Goal: Task Accomplishment & Management: Use online tool/utility

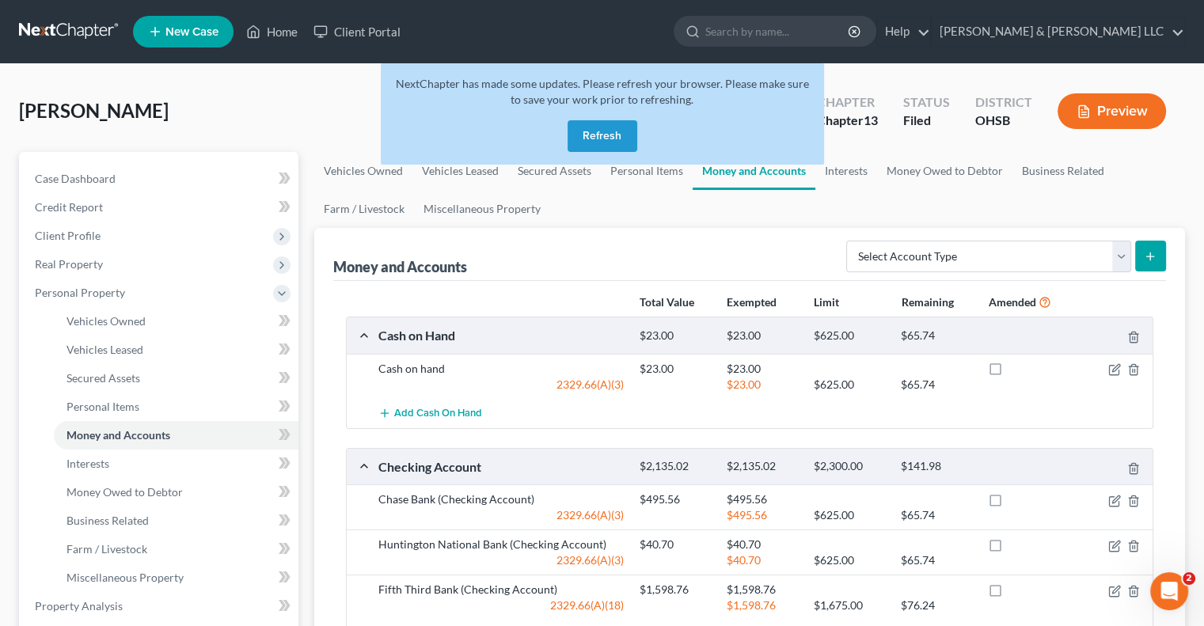
click at [582, 146] on button "Refresh" at bounding box center [602, 136] width 70 height 32
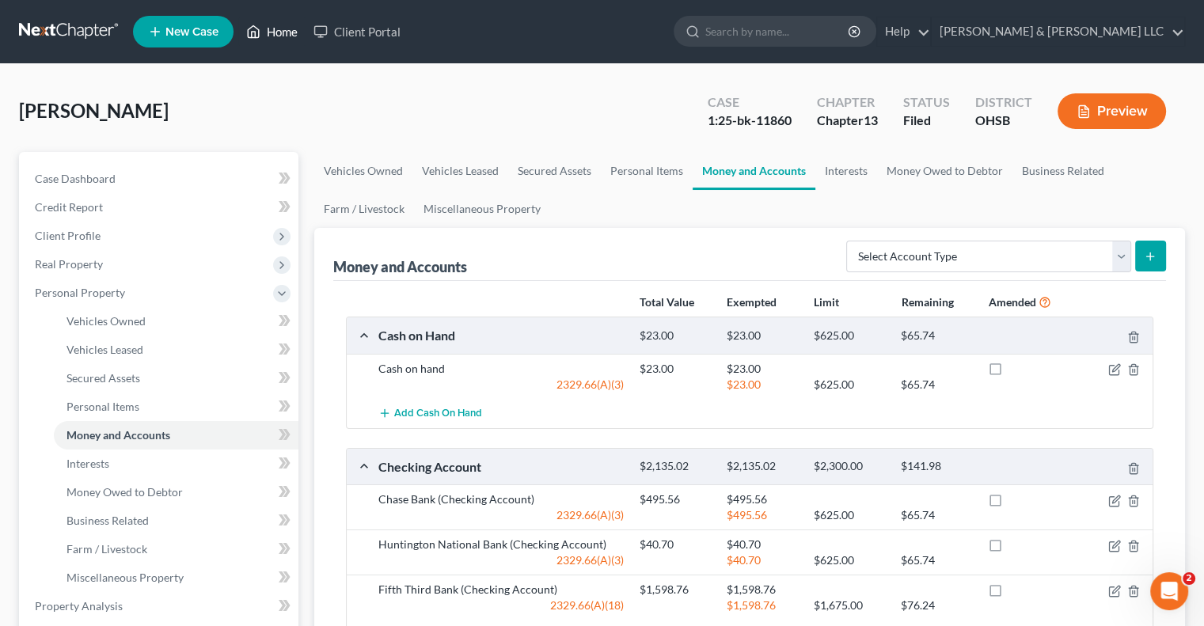
click at [266, 21] on link "Home" at bounding box center [271, 31] width 67 height 28
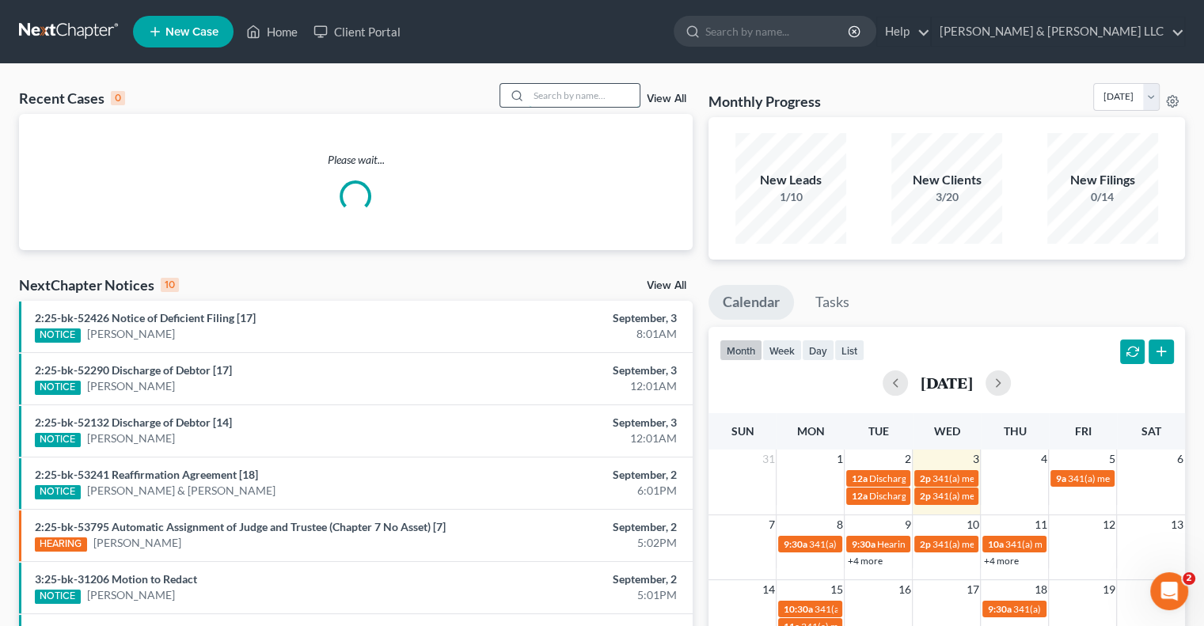
click at [580, 100] on input "search" at bounding box center [584, 95] width 111 height 23
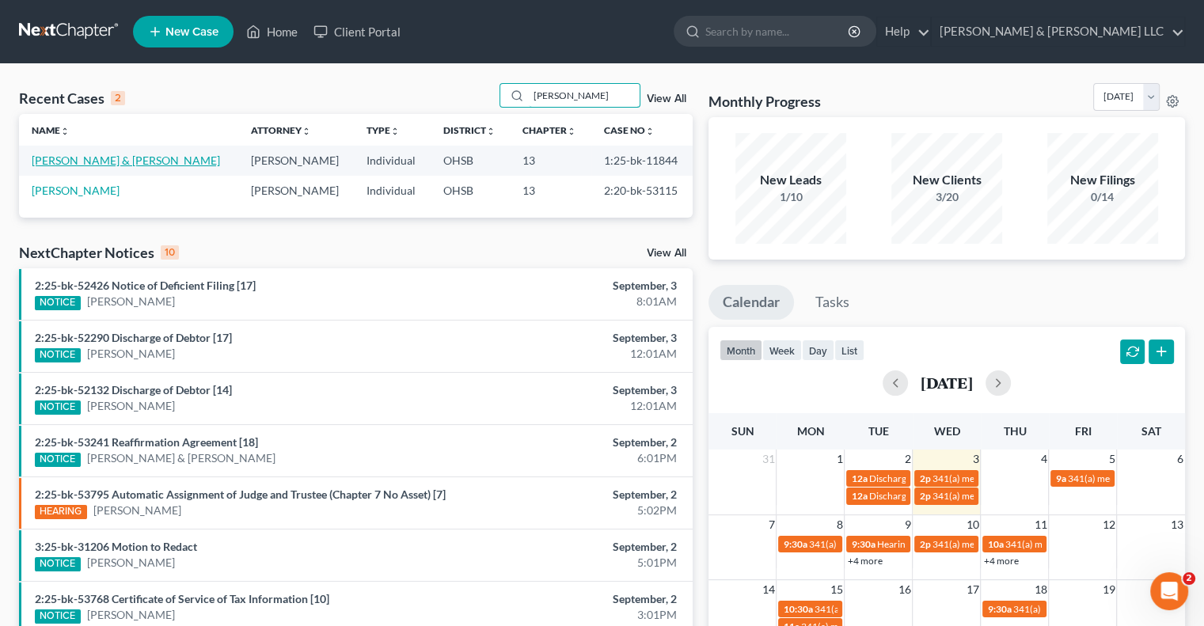
type input "mcdaniel"
click at [86, 157] on link "[PERSON_NAME] & [PERSON_NAME]" at bounding box center [126, 160] width 188 height 13
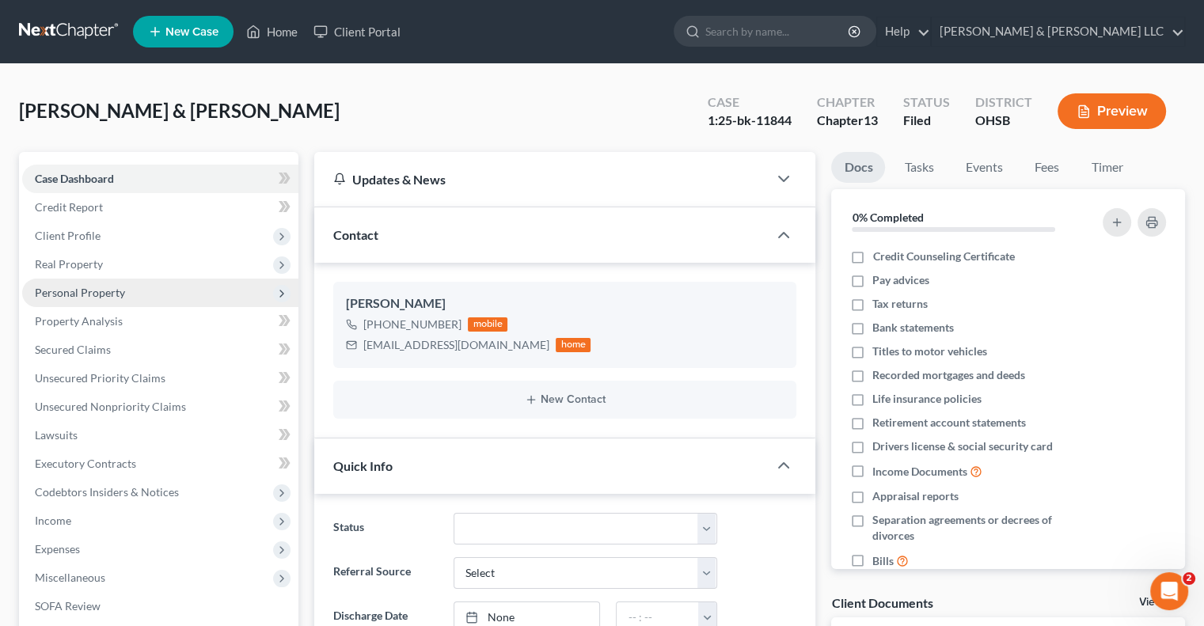
click at [76, 290] on span "Personal Property" at bounding box center [80, 292] width 90 height 13
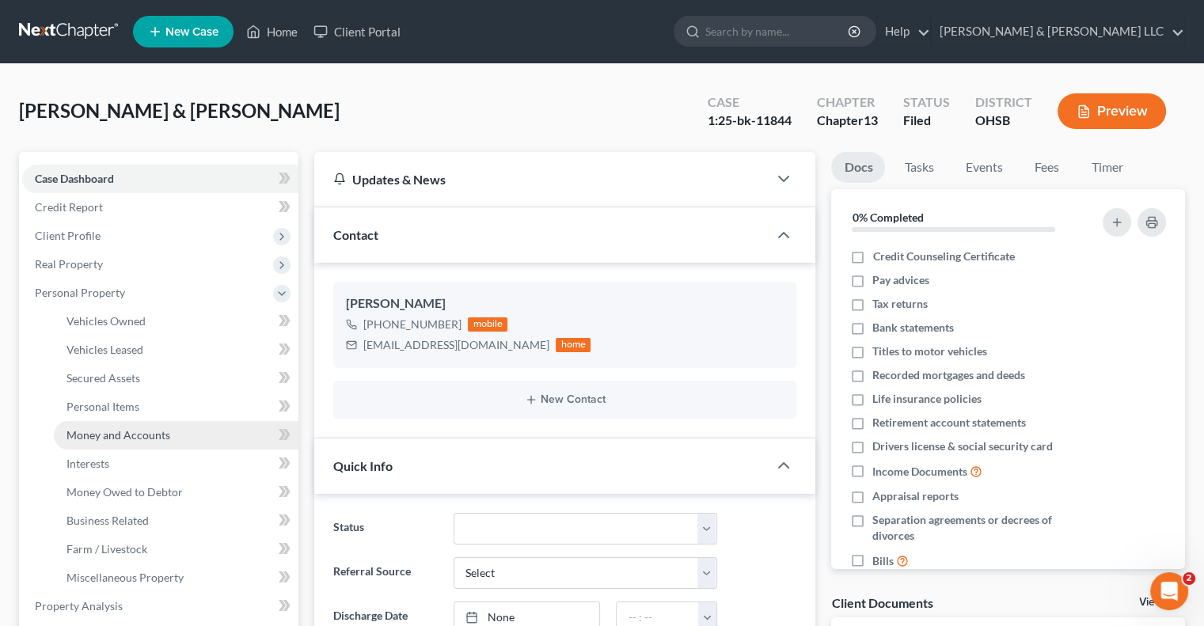
click at [92, 430] on span "Money and Accounts" at bounding box center [118, 434] width 104 height 13
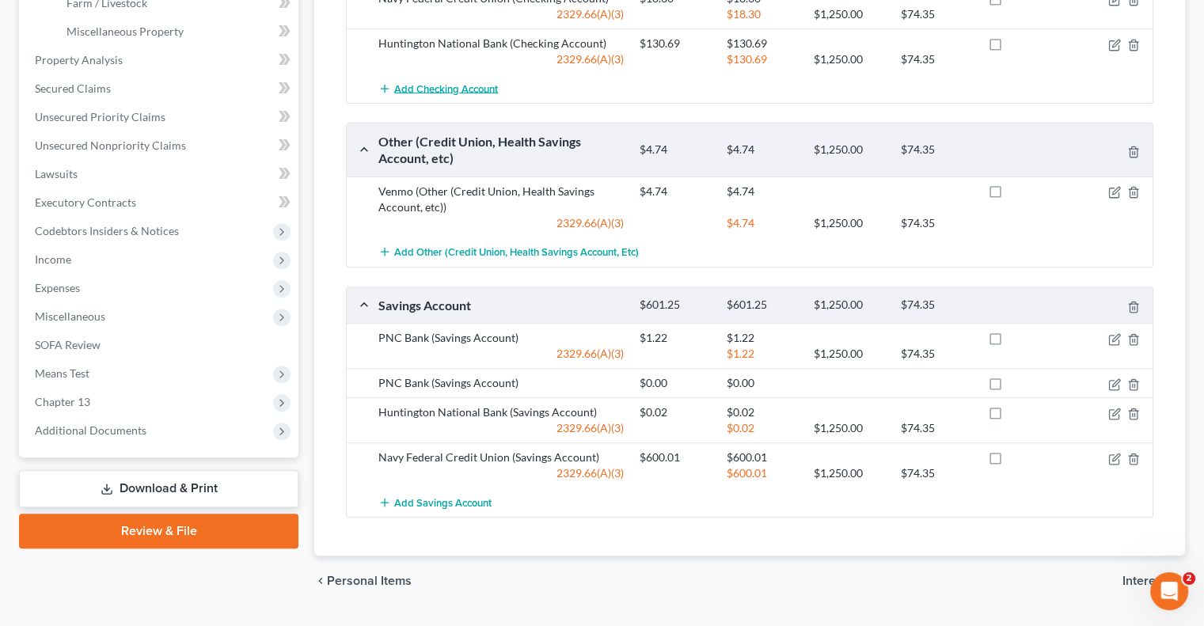
scroll to position [554, 0]
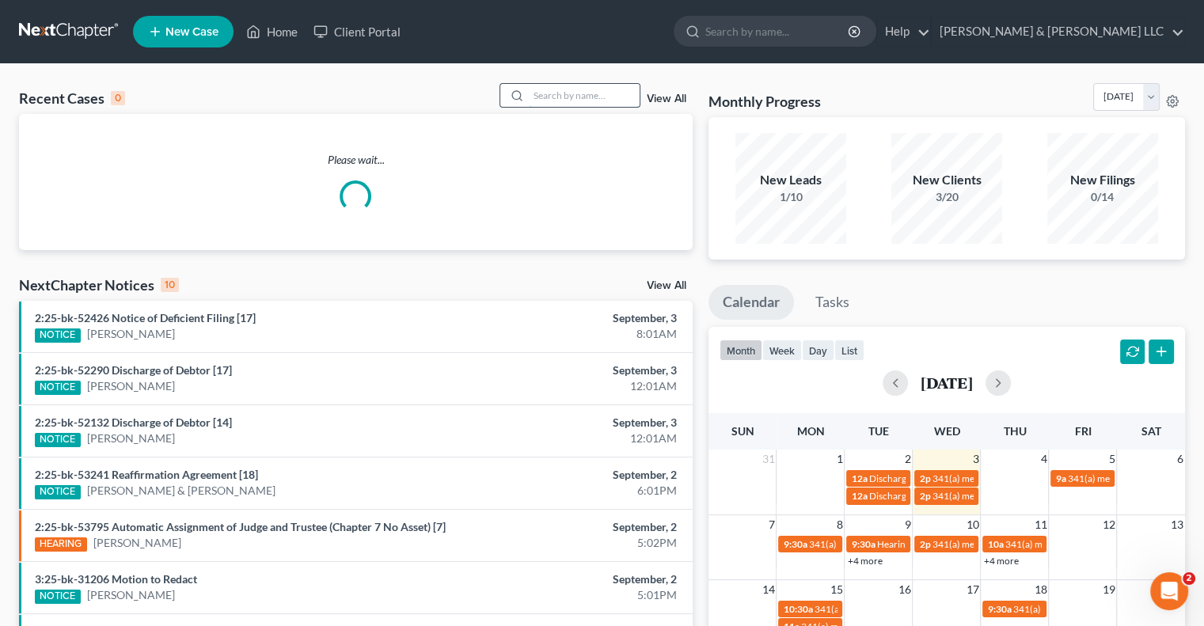
click at [551, 93] on input "search" at bounding box center [584, 95] width 111 height 23
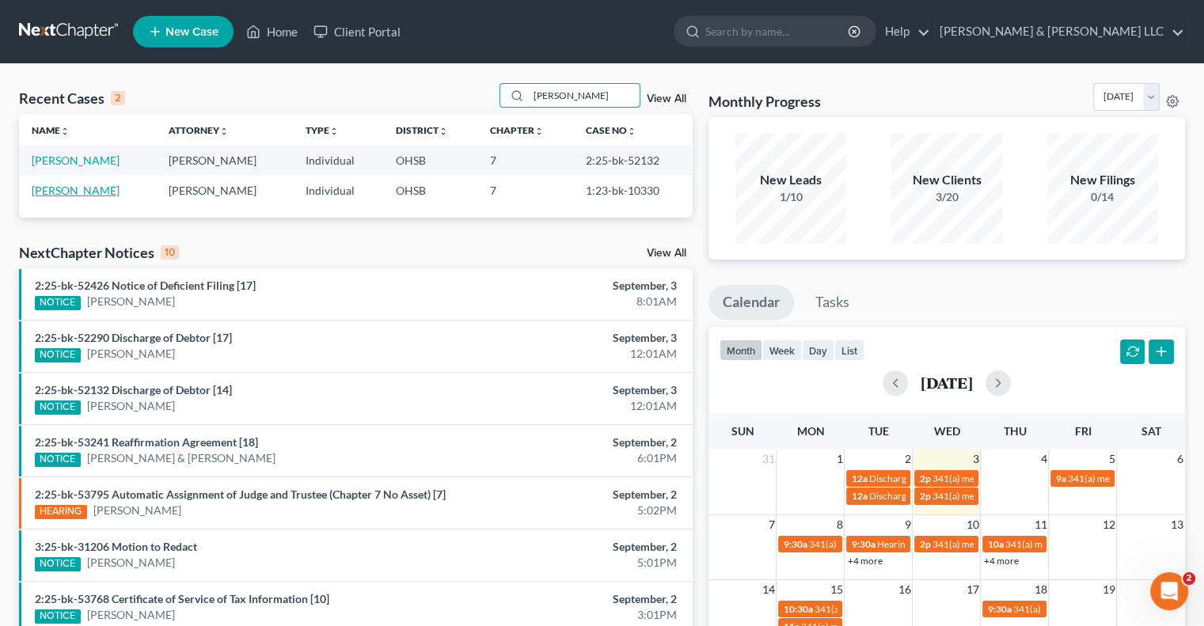
type input "mccoy"
click at [79, 157] on link "McCoy, Jason" at bounding box center [76, 160] width 88 height 13
select select "0"
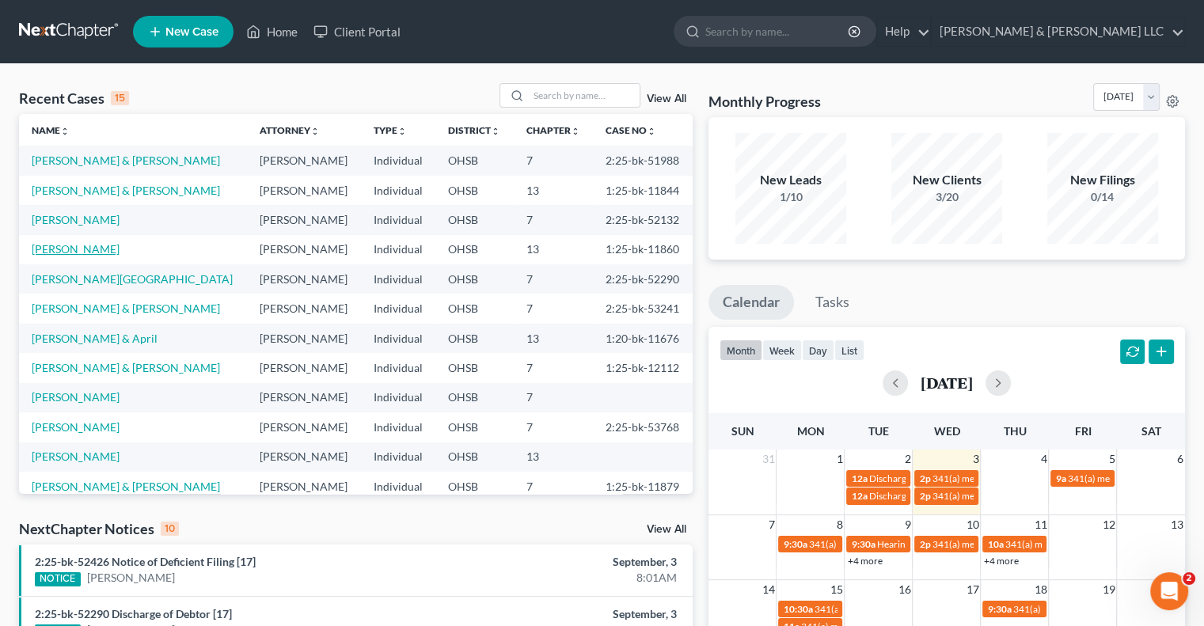
click at [73, 247] on link "[PERSON_NAME]" at bounding box center [76, 248] width 88 height 13
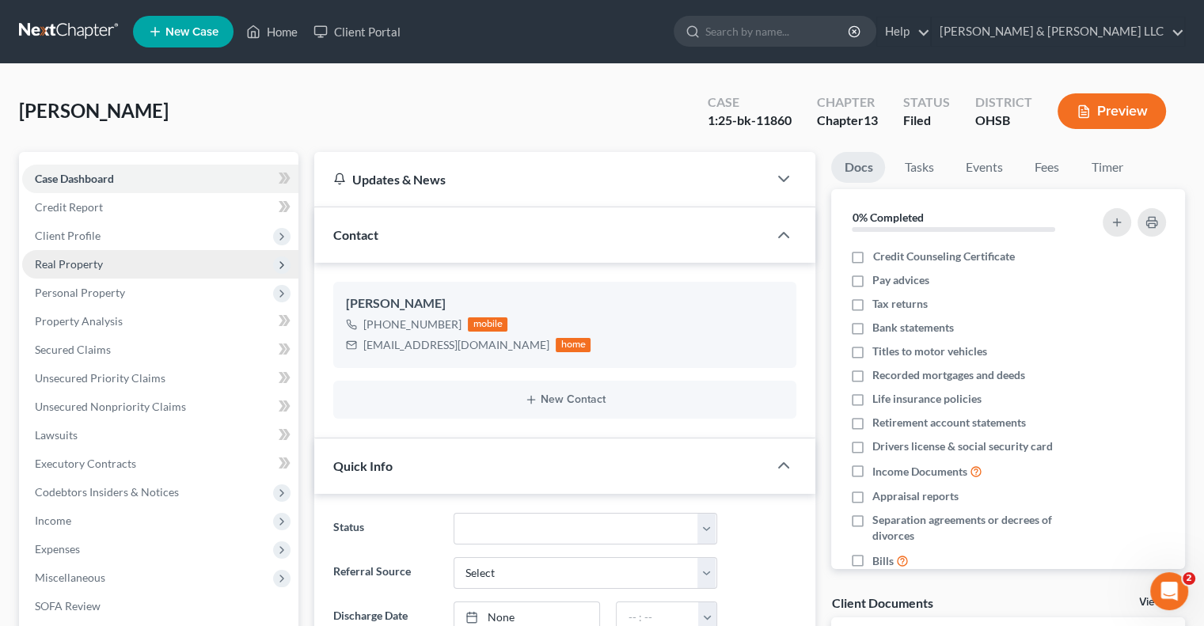
click at [80, 270] on span "Real Property" at bounding box center [69, 263] width 68 height 13
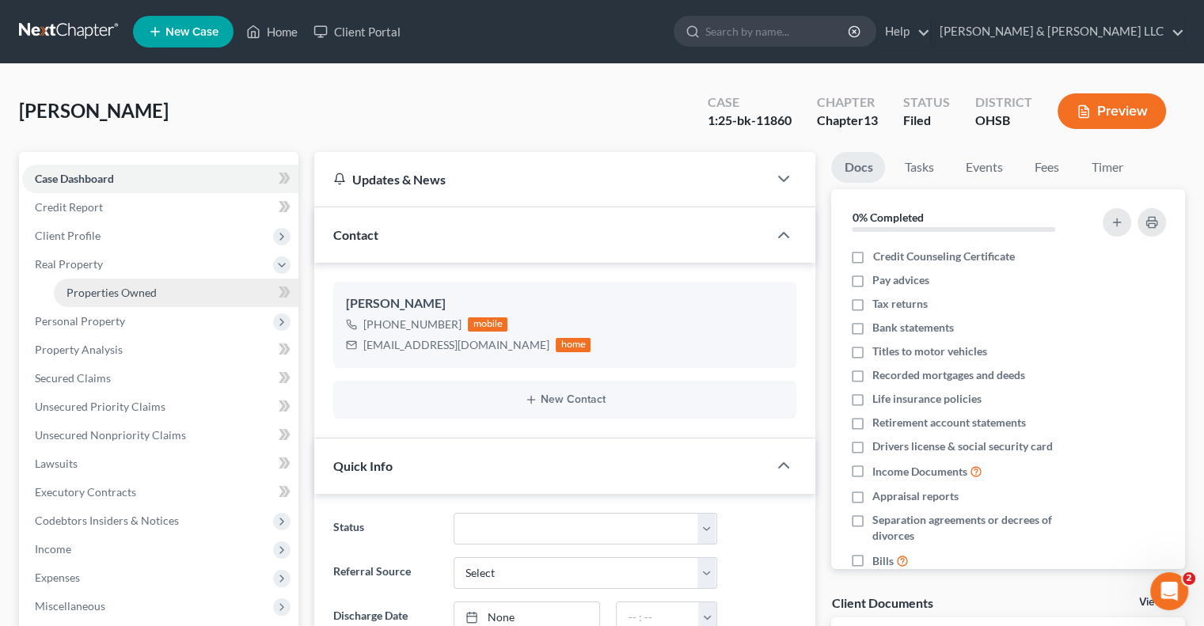
click at [92, 288] on span "Properties Owned" at bounding box center [111, 292] width 90 height 13
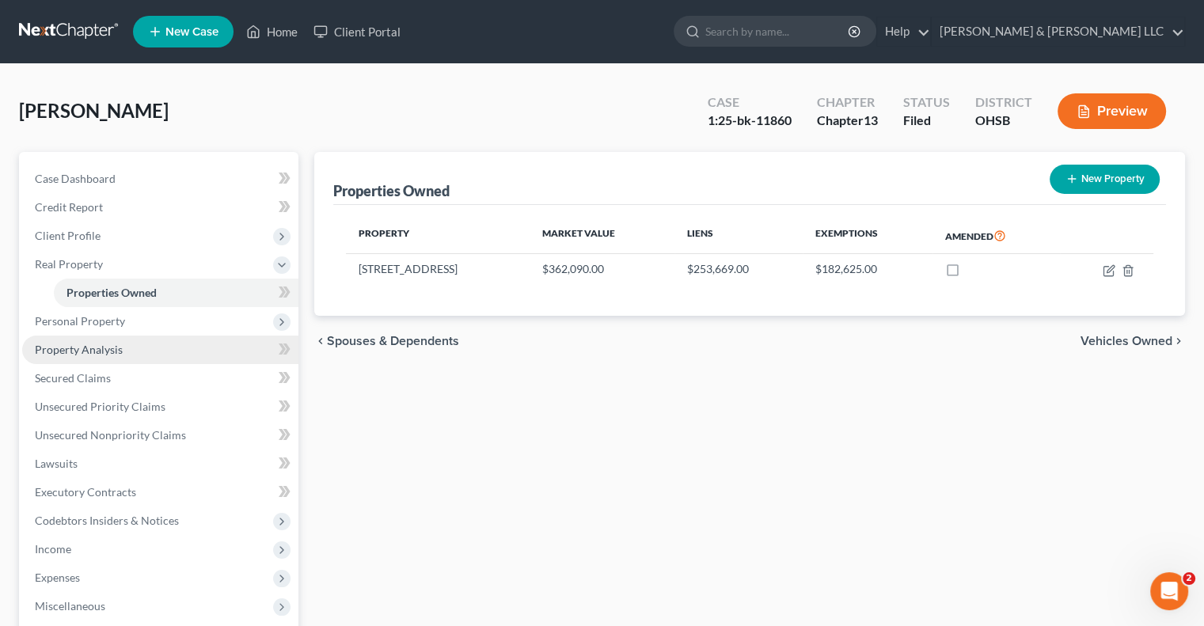
click at [97, 355] on span "Property Analysis" at bounding box center [79, 349] width 88 height 13
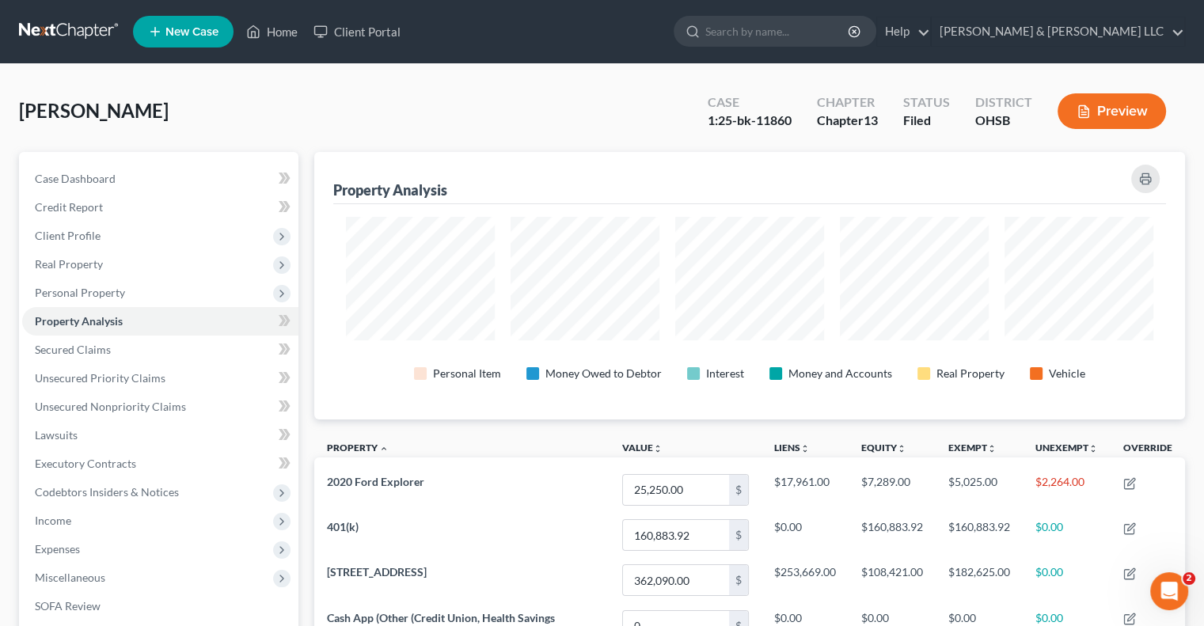
scroll to position [267, 870]
click at [1143, 180] on icon "button" at bounding box center [1145, 179] width 13 height 13
click at [123, 347] on link "Secured Claims" at bounding box center [160, 350] width 276 height 28
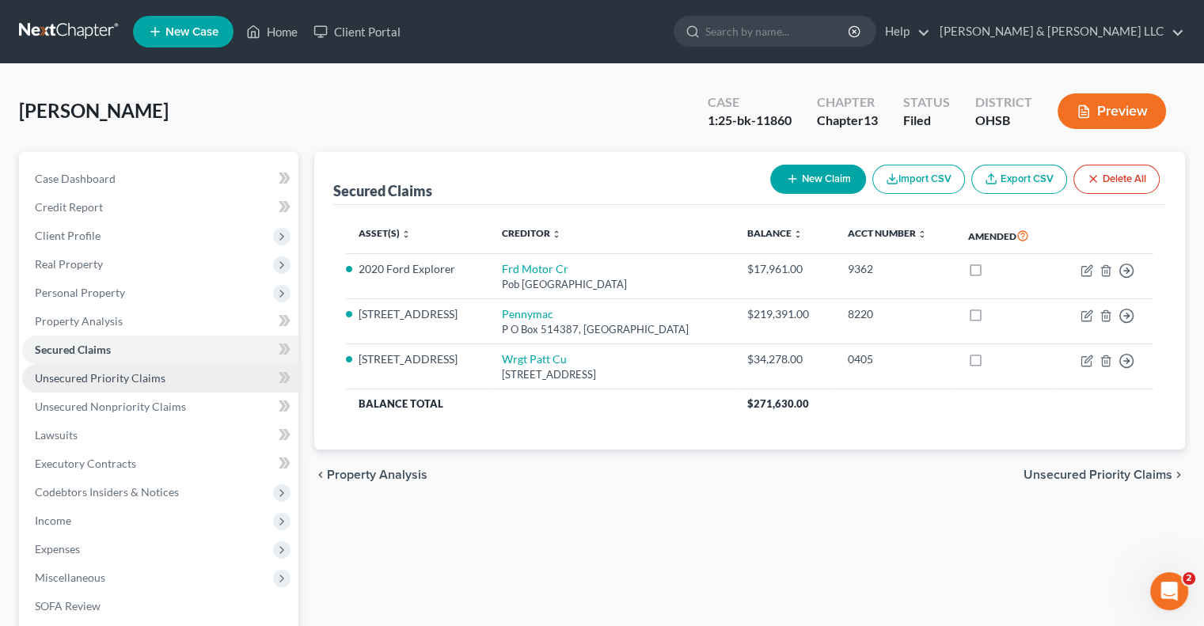
click at [123, 374] on span "Unsecured Priority Claims" at bounding box center [100, 377] width 131 height 13
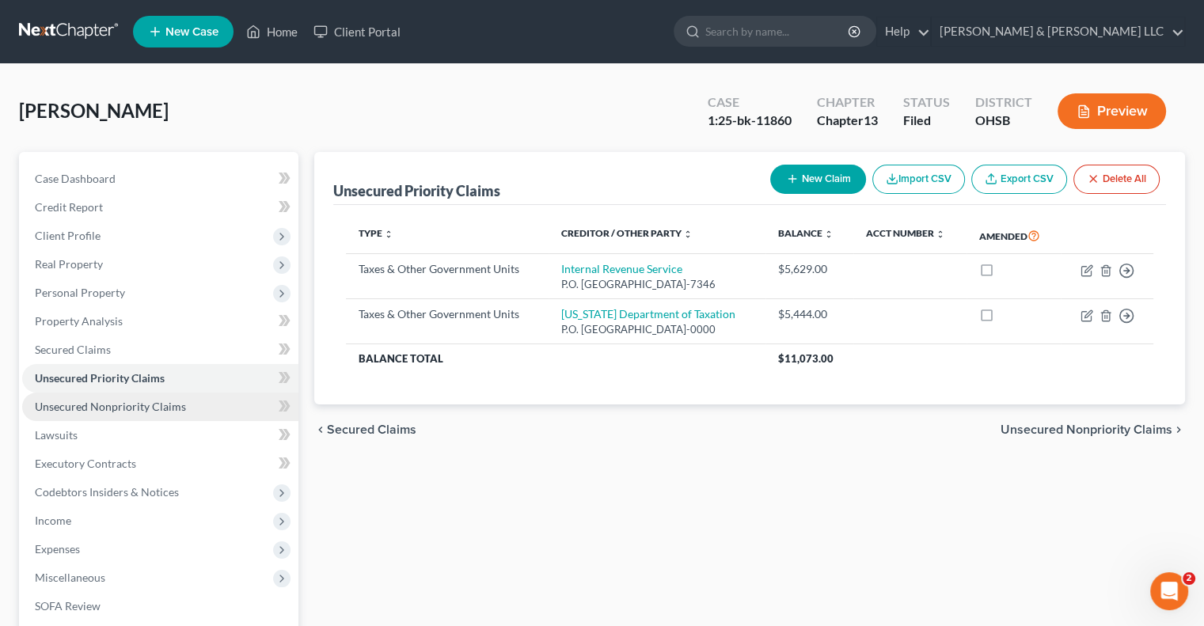
click at [114, 411] on span "Unsecured Nonpriority Claims" at bounding box center [110, 406] width 151 height 13
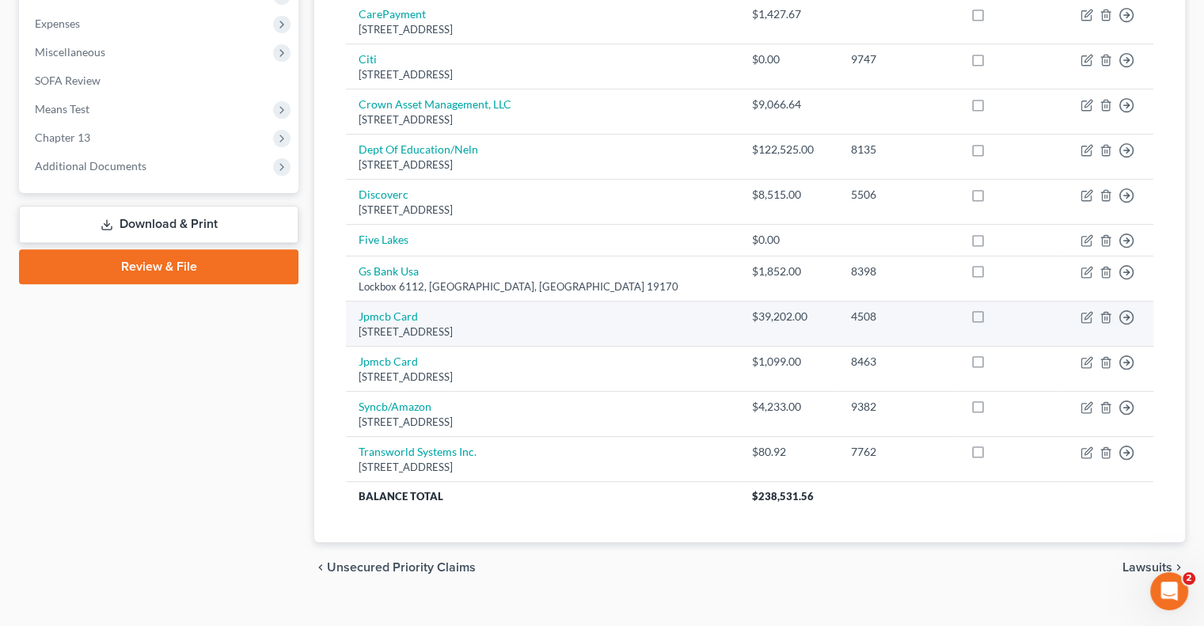
scroll to position [548, 0]
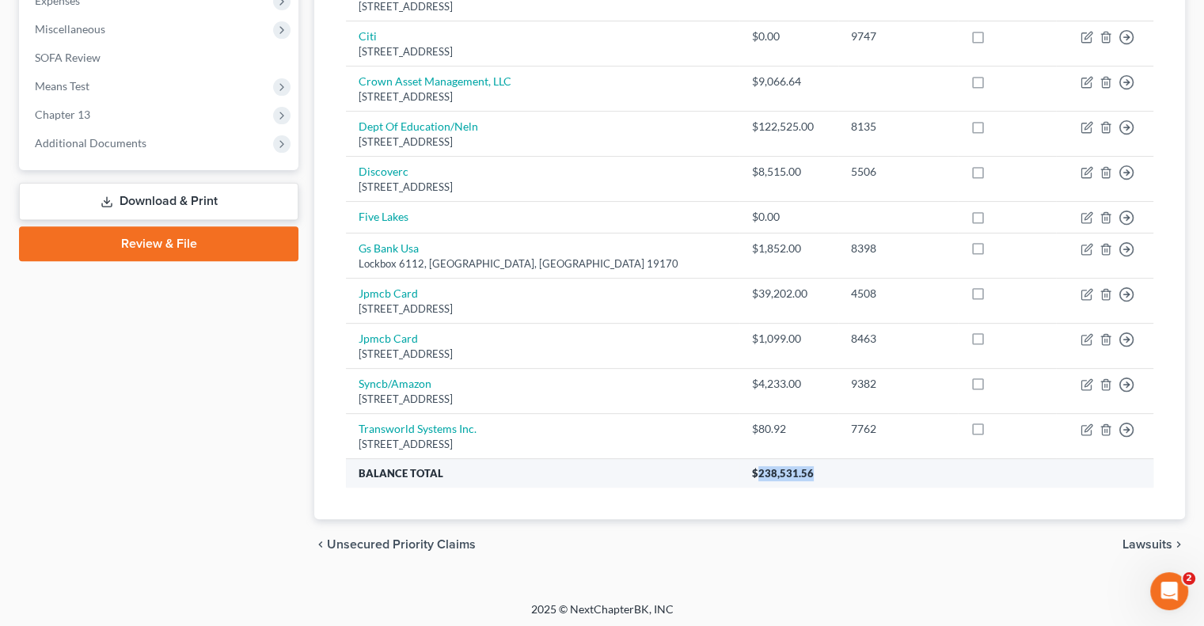
drag, startPoint x: 706, startPoint y: 471, endPoint x: 759, endPoint y: 474, distance: 53.1
click at [759, 474] on span "$238,531.56" at bounding box center [783, 473] width 62 height 13
copy span "238,531.56"
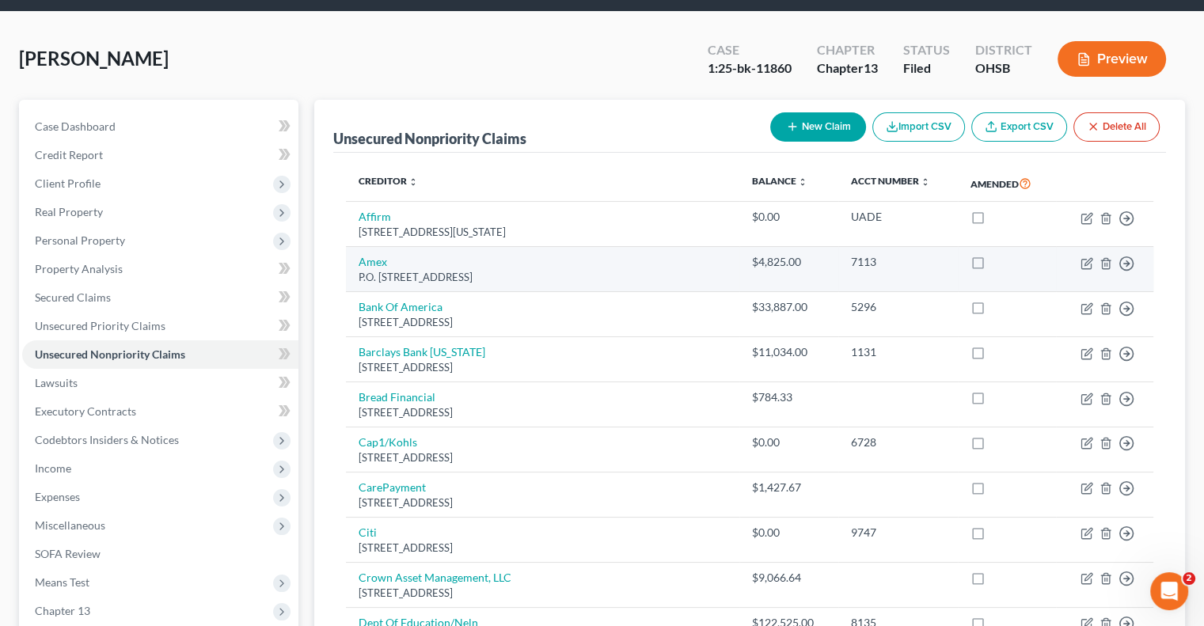
scroll to position [0, 0]
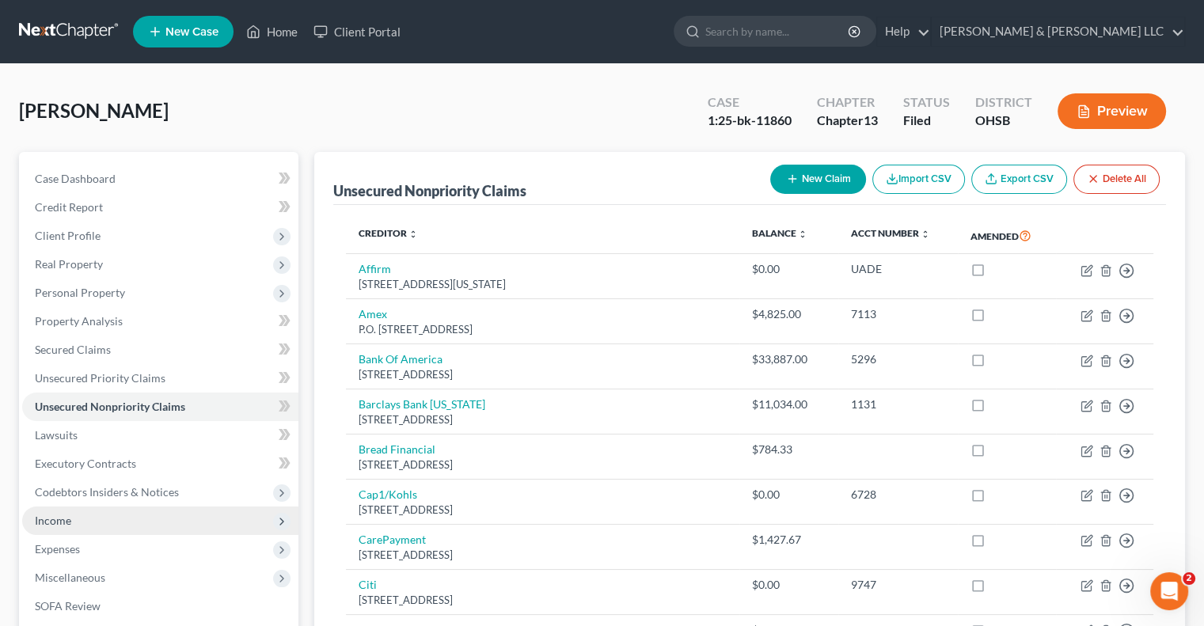
click at [59, 525] on span "Income" at bounding box center [53, 520] width 36 height 13
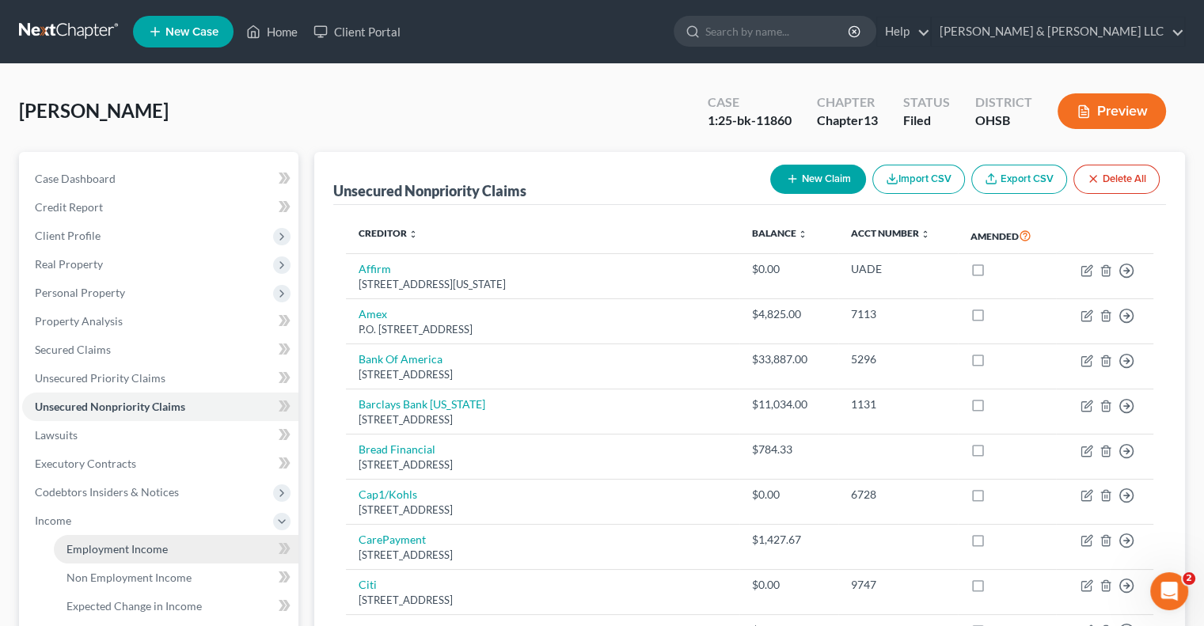
click at [94, 545] on span "Employment Income" at bounding box center [116, 548] width 101 height 13
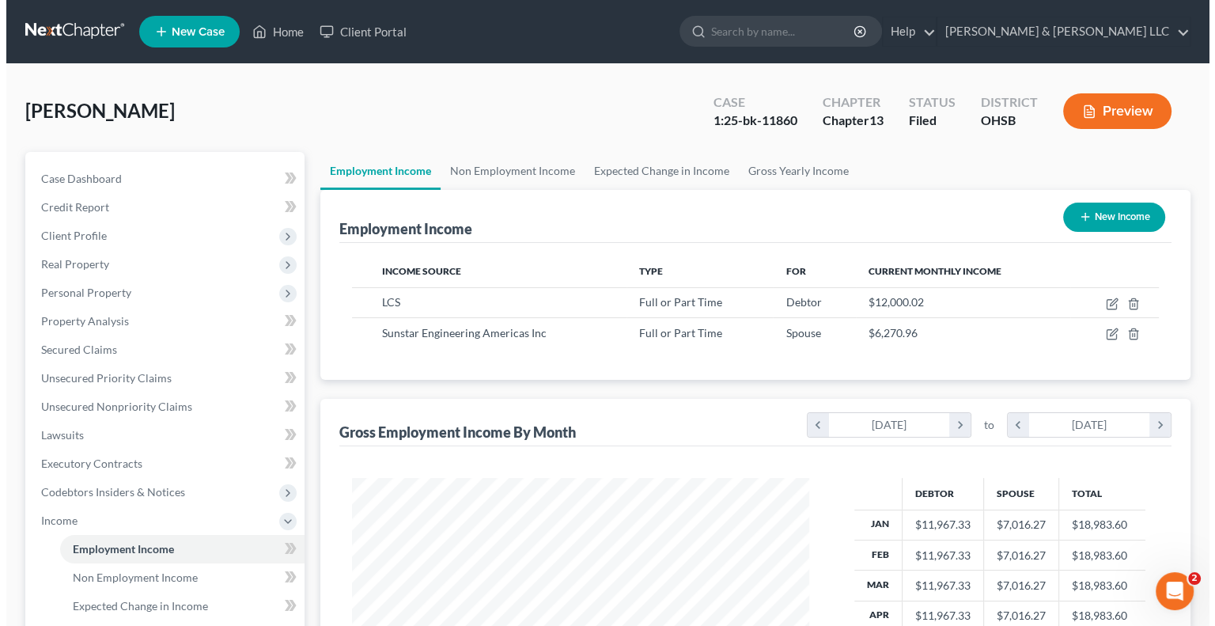
scroll to position [282, 488]
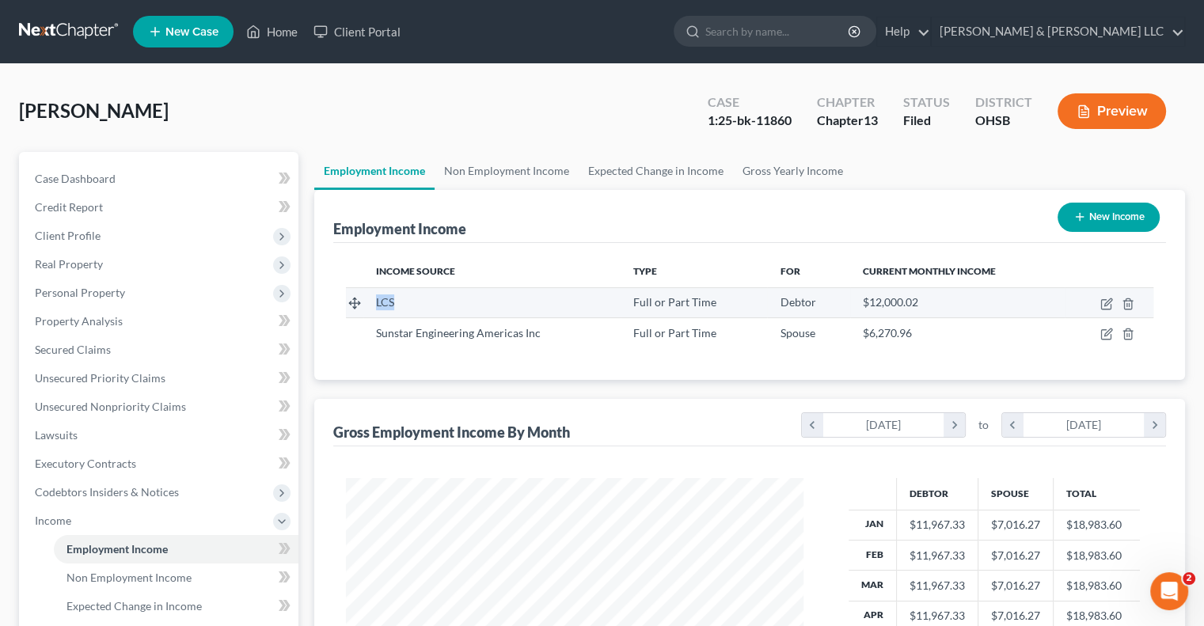
drag, startPoint x: 399, startPoint y: 299, endPoint x: 373, endPoint y: 306, distance: 27.1
click at [373, 306] on td "LCS" at bounding box center [491, 302] width 257 height 30
copy span "LCS"
click at [1102, 304] on icon "button" at bounding box center [1105, 304] width 9 height 9
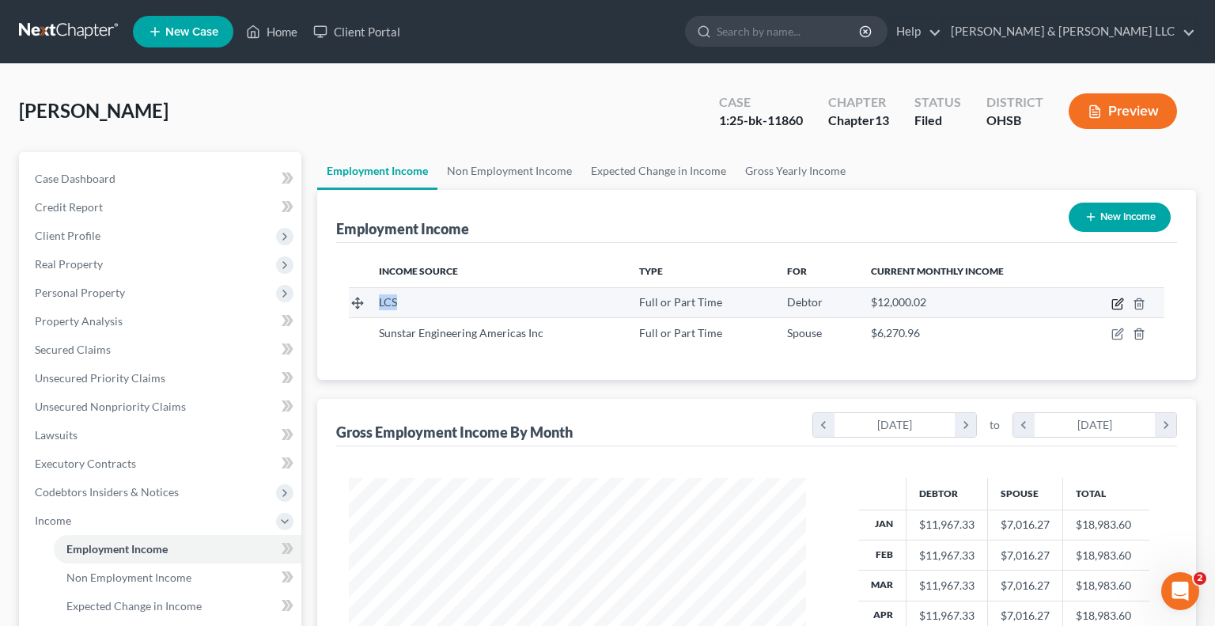
select select "0"
select select "36"
select select "2"
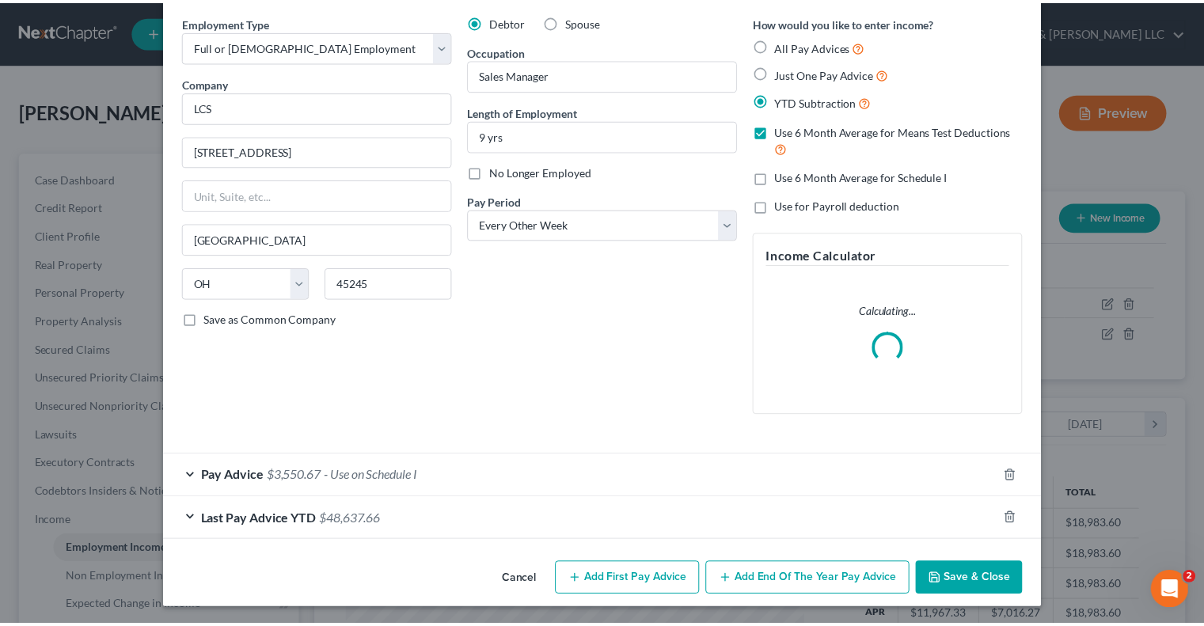
scroll to position [0, 0]
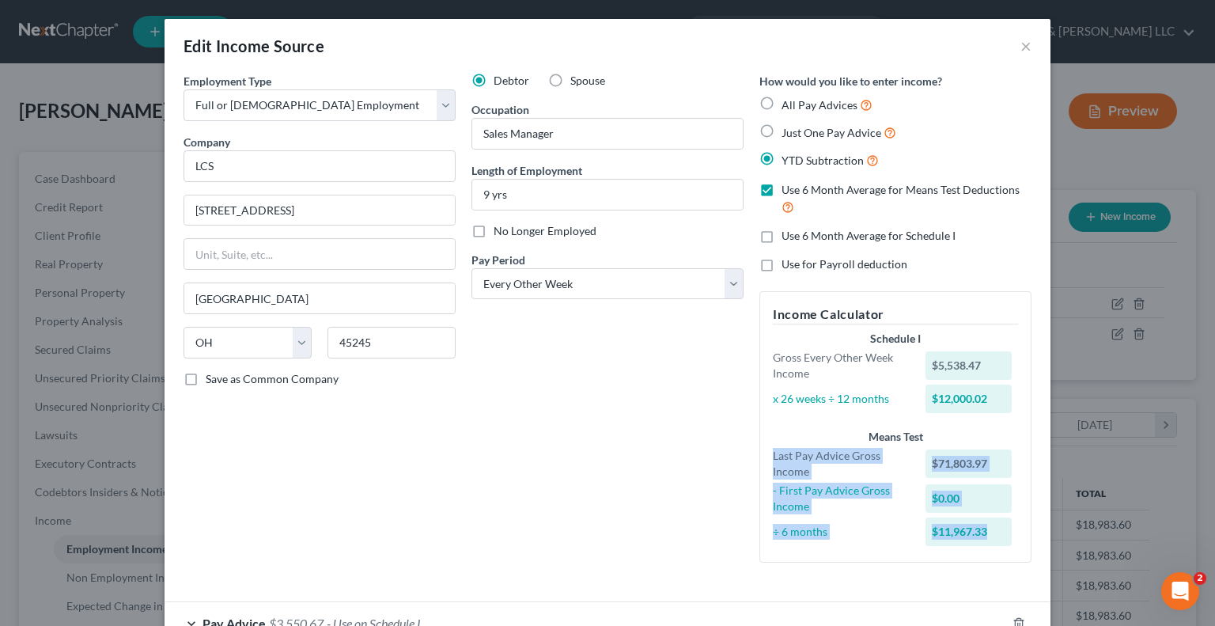
drag, startPoint x: 760, startPoint y: 457, endPoint x: 1002, endPoint y: 523, distance: 251.1
click at [1002, 523] on div "Means Test Last Pay Advice Gross Income $71,803.97 - First Pay Advice Gross Inc…" at bounding box center [895, 489] width 261 height 120
copy div "Last Pay Advice Gross Income $71,803.97 - First Pay Advice Gross Income $0.00 ÷…"
click at [1025, 44] on button "×" at bounding box center [1026, 45] width 11 height 19
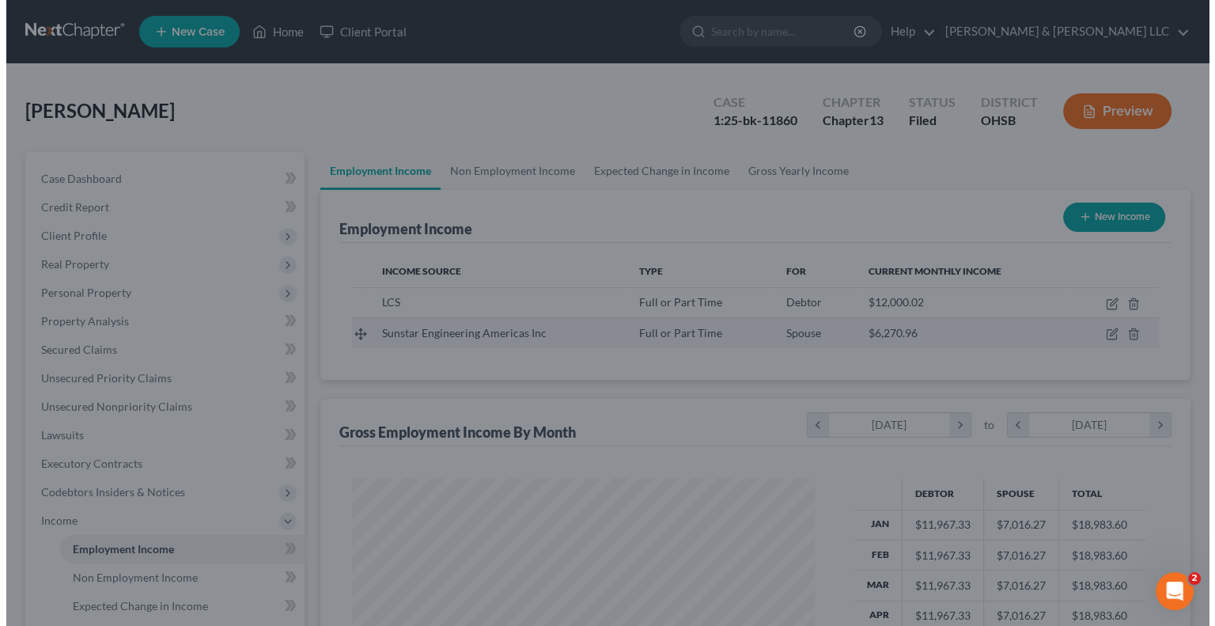
scroll to position [791039, 790832]
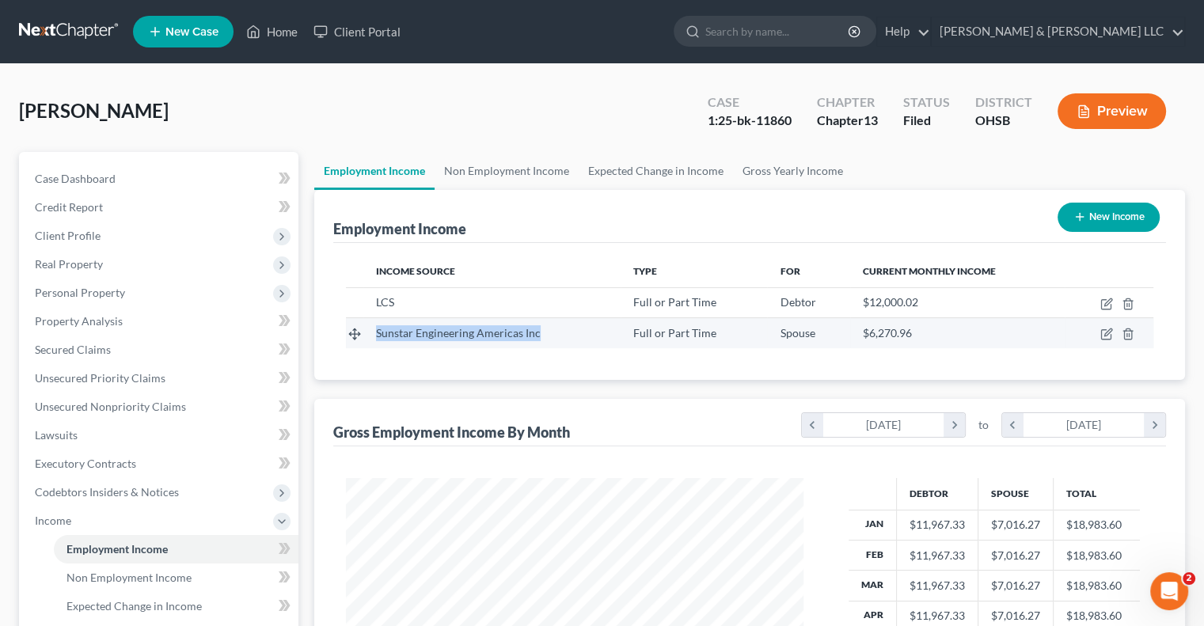
drag, startPoint x: 374, startPoint y: 332, endPoint x: 550, endPoint y: 337, distance: 176.6
click at [550, 337] on td "Sunstar Engineering Americas Inc" at bounding box center [491, 333] width 257 height 30
copy span "Sunstar Engineering Americas Inc"
click at [1108, 332] on icon "button" at bounding box center [1106, 334] width 13 height 13
select select "0"
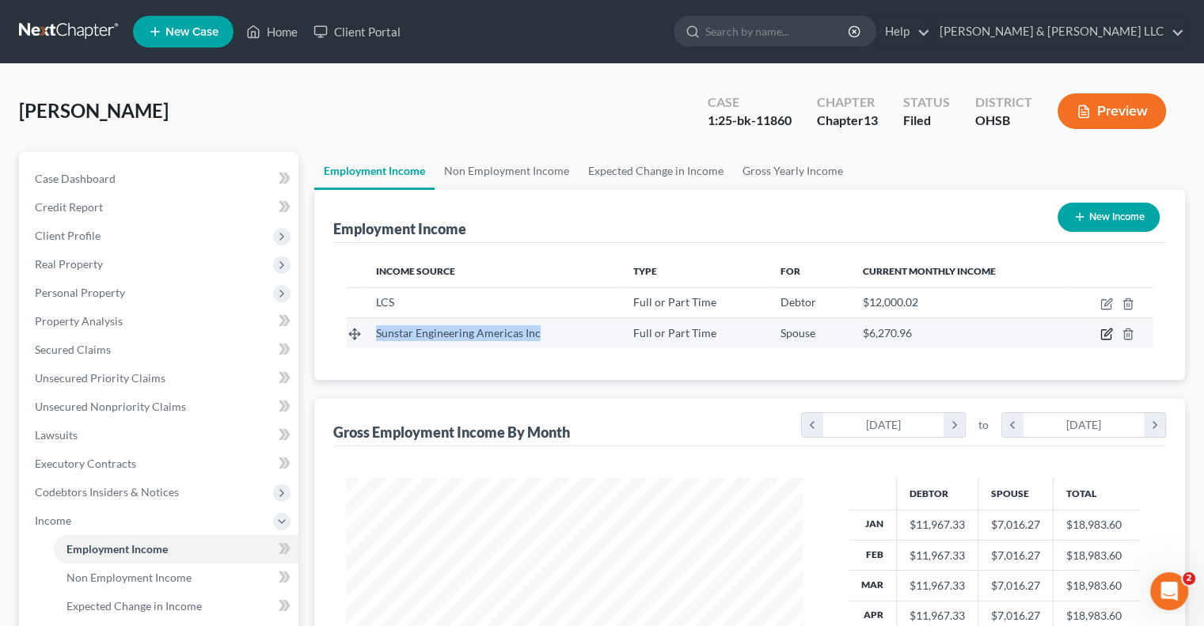
select select "36"
select select "2"
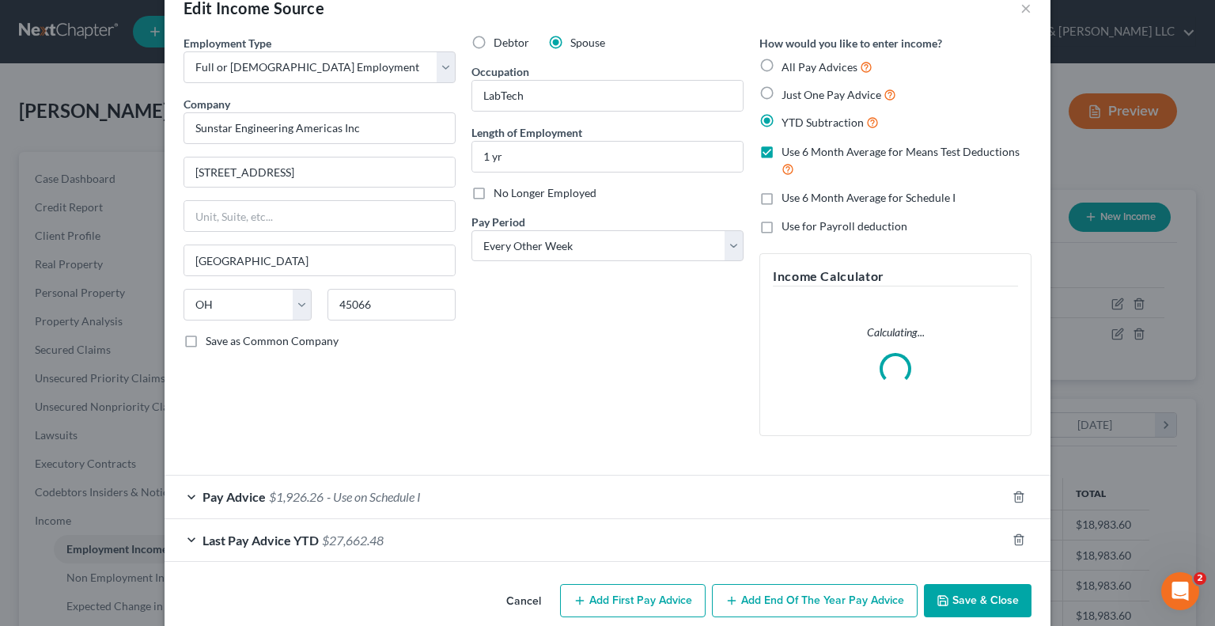
scroll to position [59, 0]
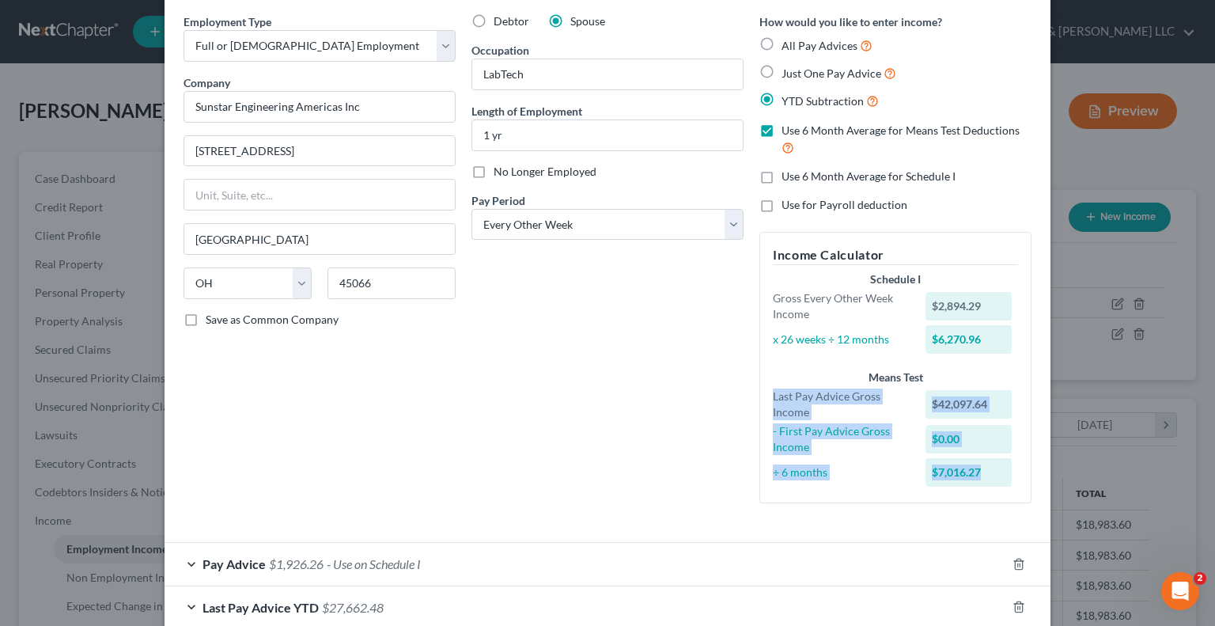
drag, startPoint x: 762, startPoint y: 394, endPoint x: 984, endPoint y: 468, distance: 233.5
click at [984, 468] on div "Means Test Last Pay Advice Gross Income $42,097.64 - First Pay Advice Gross Inc…" at bounding box center [895, 430] width 261 height 120
copy div "Last Pay Advice Gross Income $42,097.64 - First Pay Advice Gross Income $0.00 ÷…"
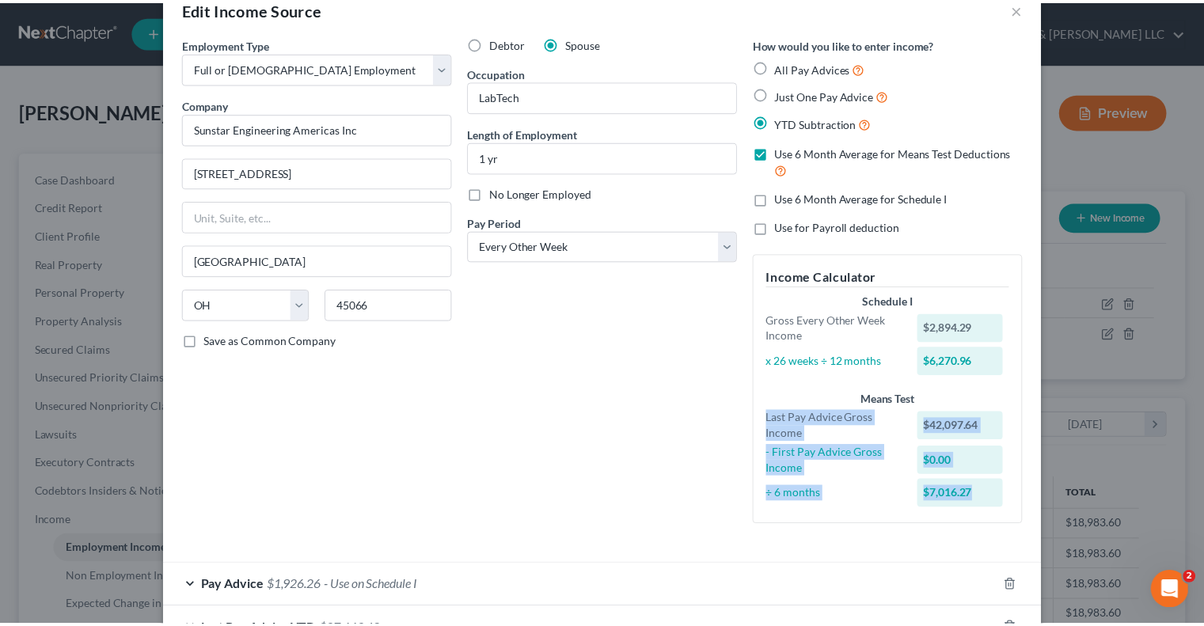
scroll to position [0, 0]
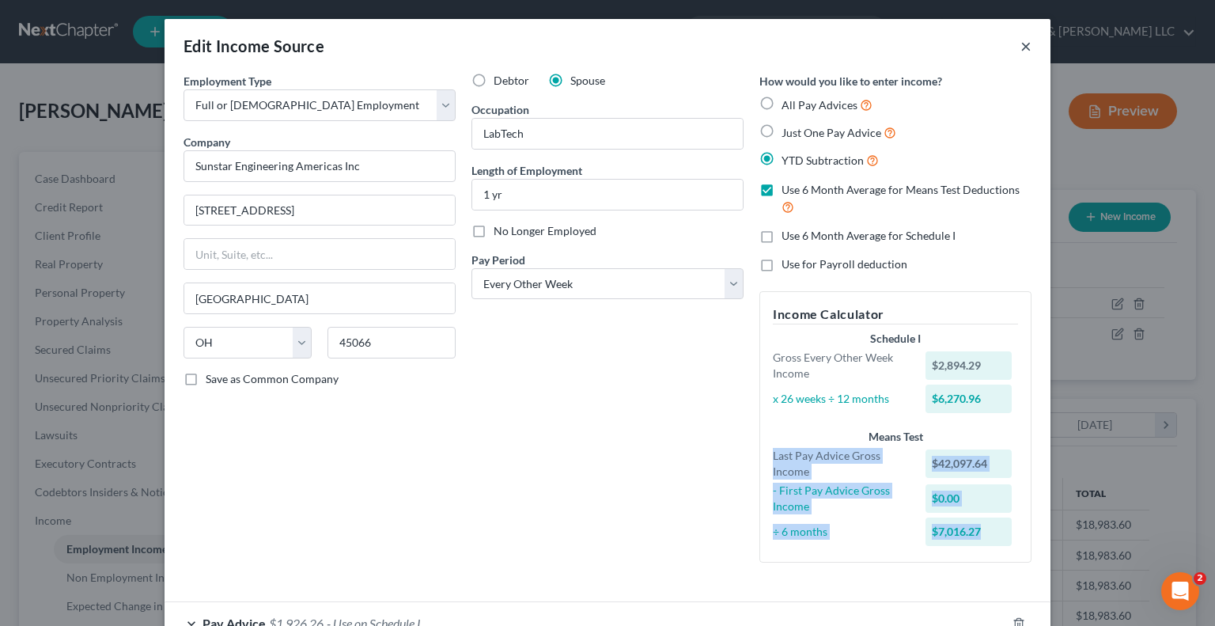
click at [1022, 47] on button "×" at bounding box center [1026, 45] width 11 height 19
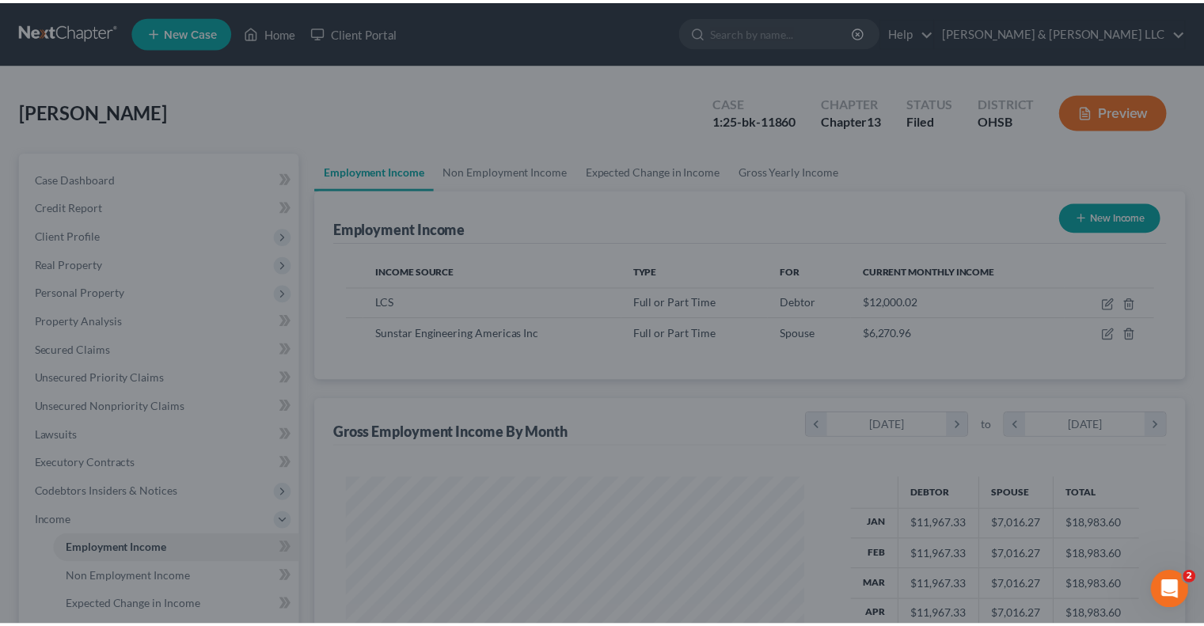
scroll to position [791039, 790832]
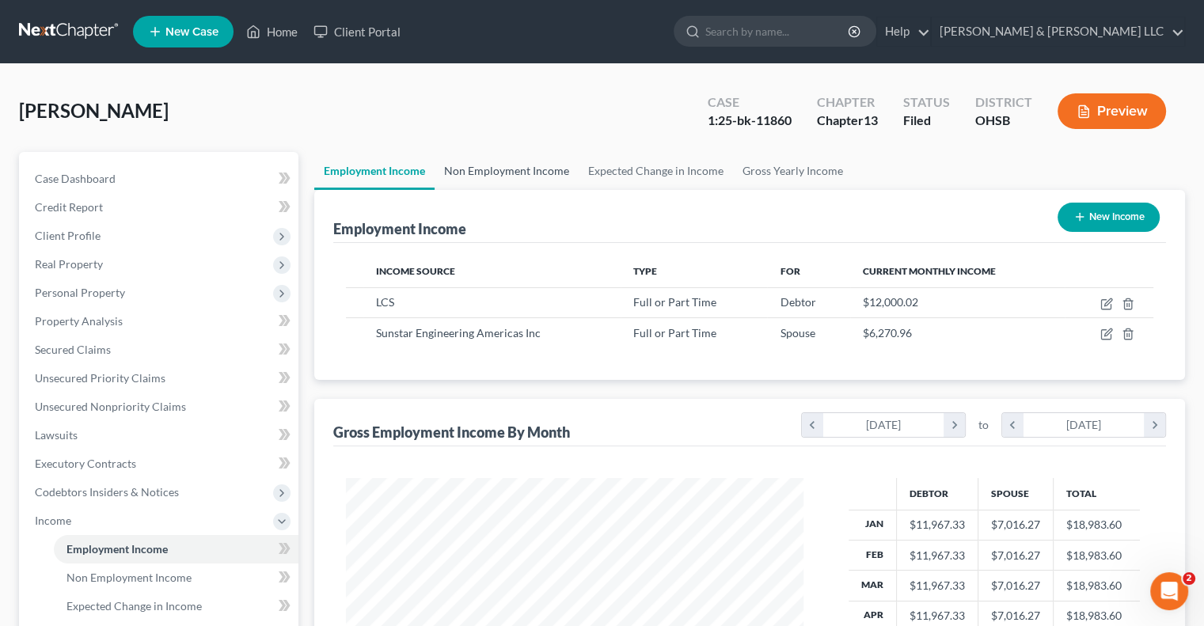
click at [530, 177] on link "Non Employment Income" at bounding box center [506, 171] width 144 height 38
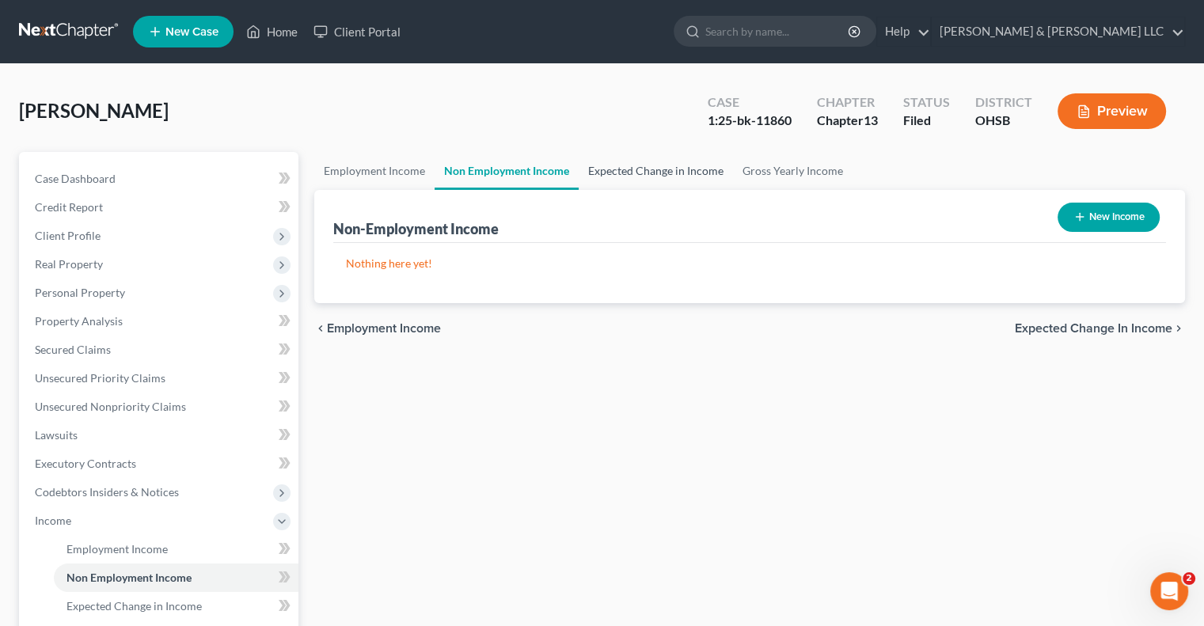
click at [616, 176] on link "Expected Change in Income" at bounding box center [655, 171] width 154 height 38
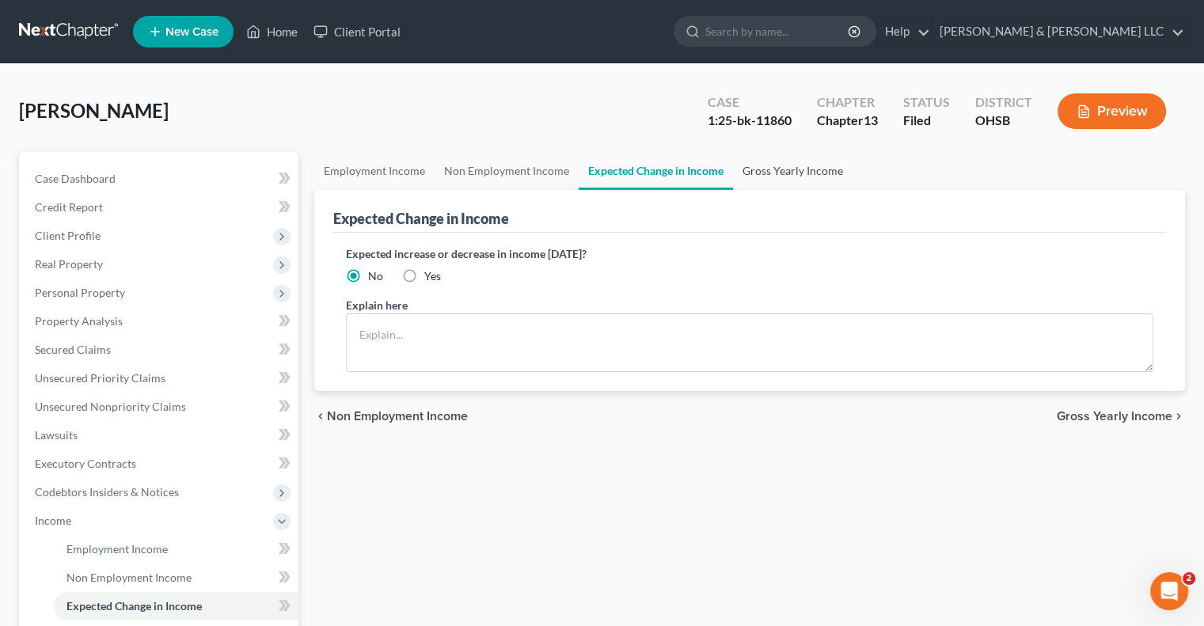
click at [768, 173] on link "Gross Yearly Income" at bounding box center [792, 171] width 119 height 38
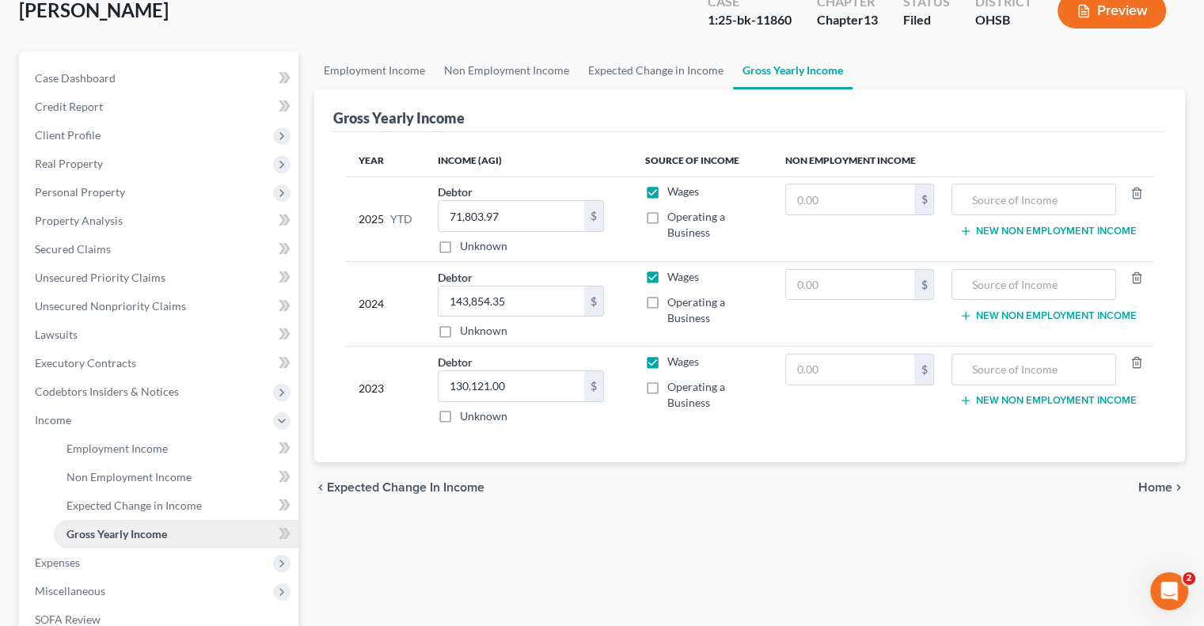
scroll to position [317, 0]
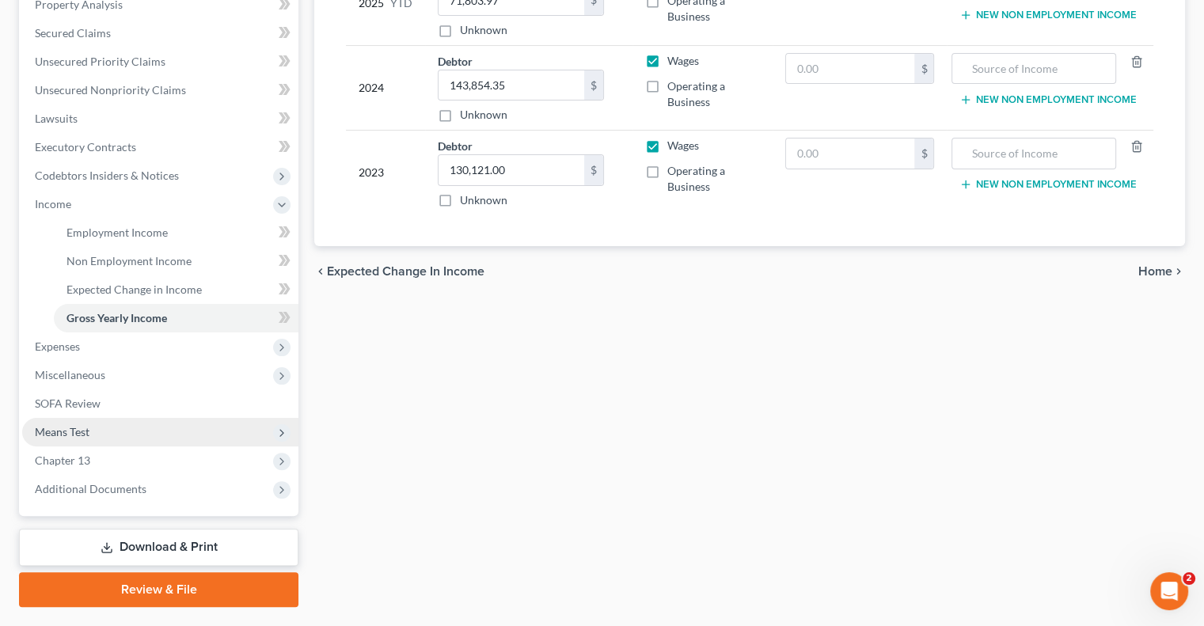
click at [80, 437] on span "Means Test" at bounding box center [62, 431] width 55 height 13
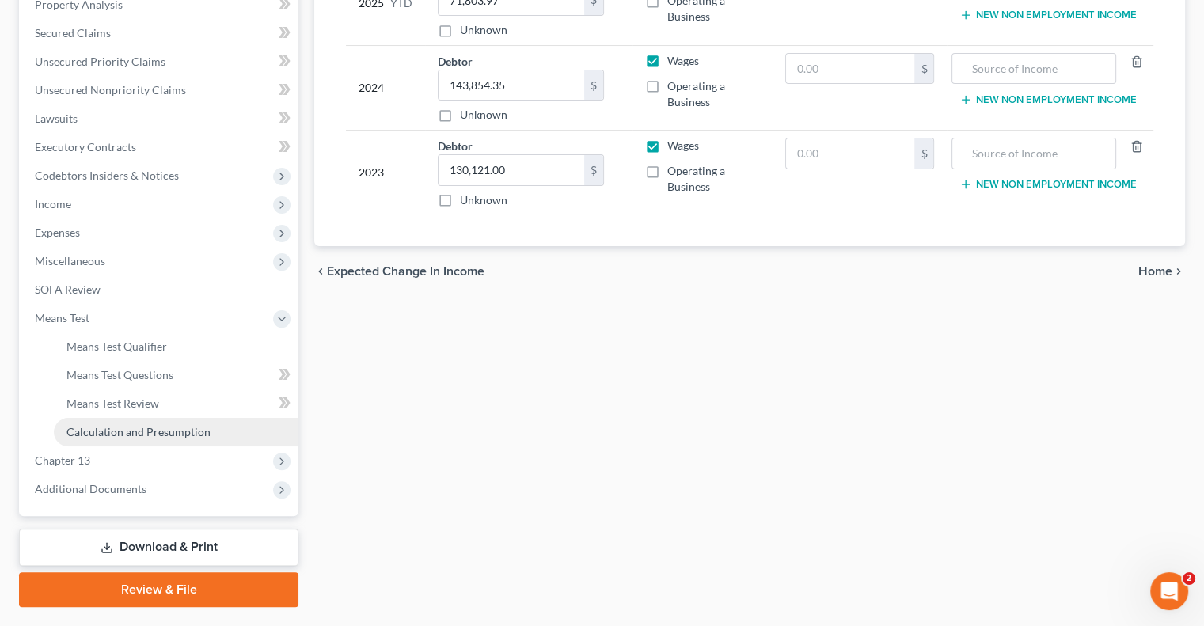
click at [127, 433] on span "Calculation and Presumption" at bounding box center [138, 431] width 144 height 13
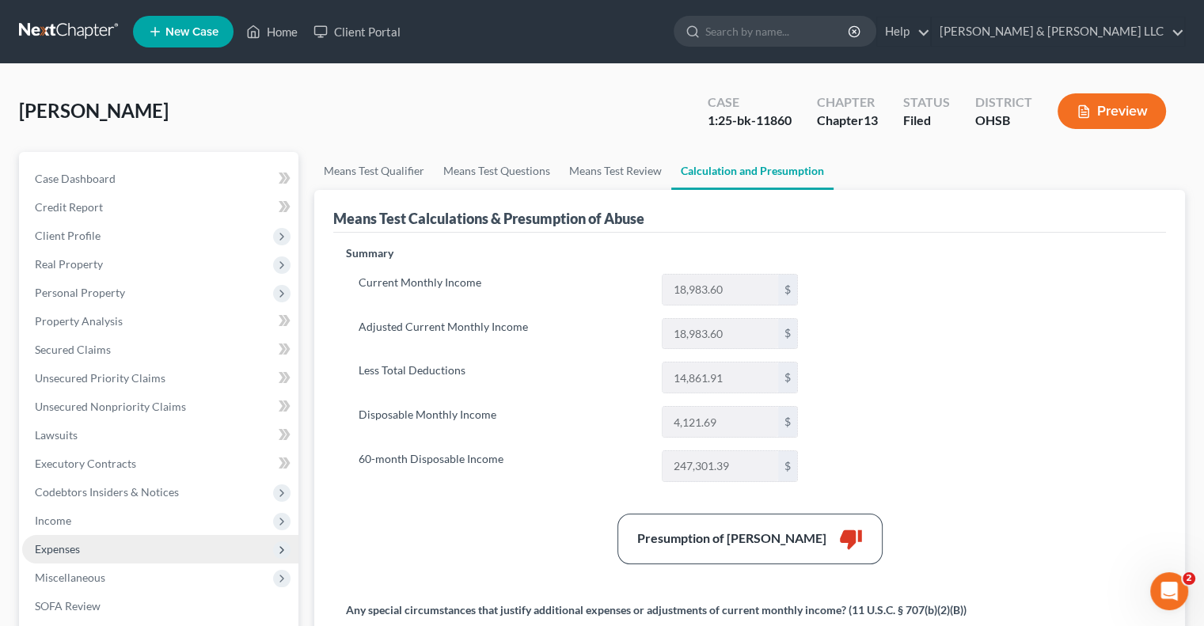
click at [82, 556] on span "Expenses" at bounding box center [160, 549] width 276 height 28
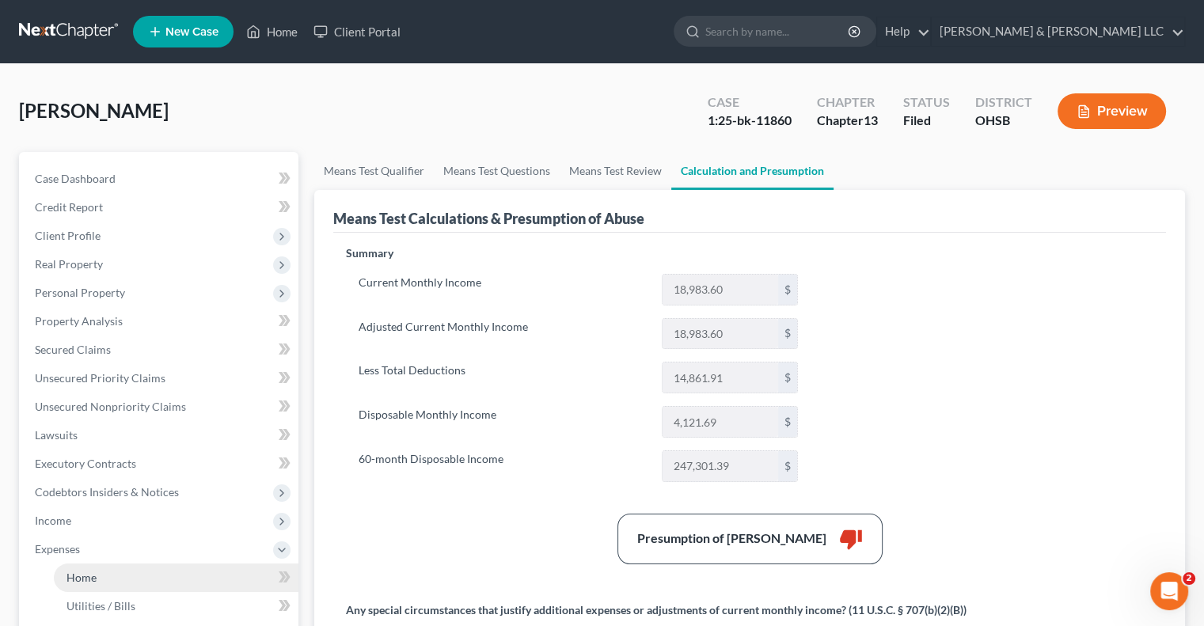
click at [82, 578] on span "Home" at bounding box center [81, 577] width 30 height 13
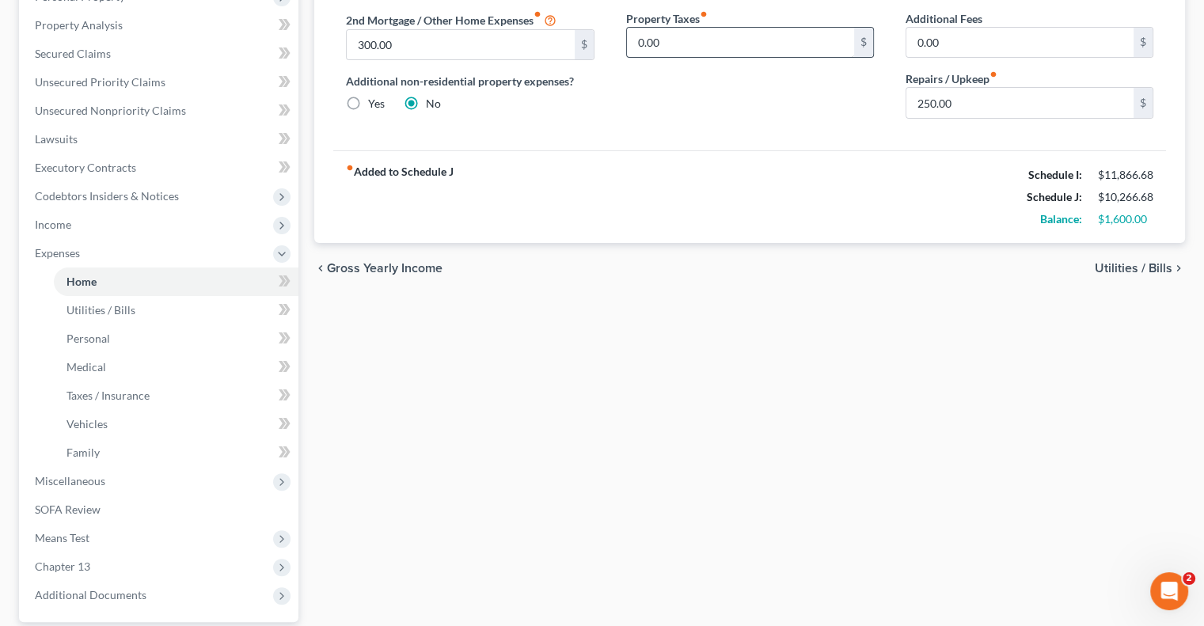
scroll to position [317, 0]
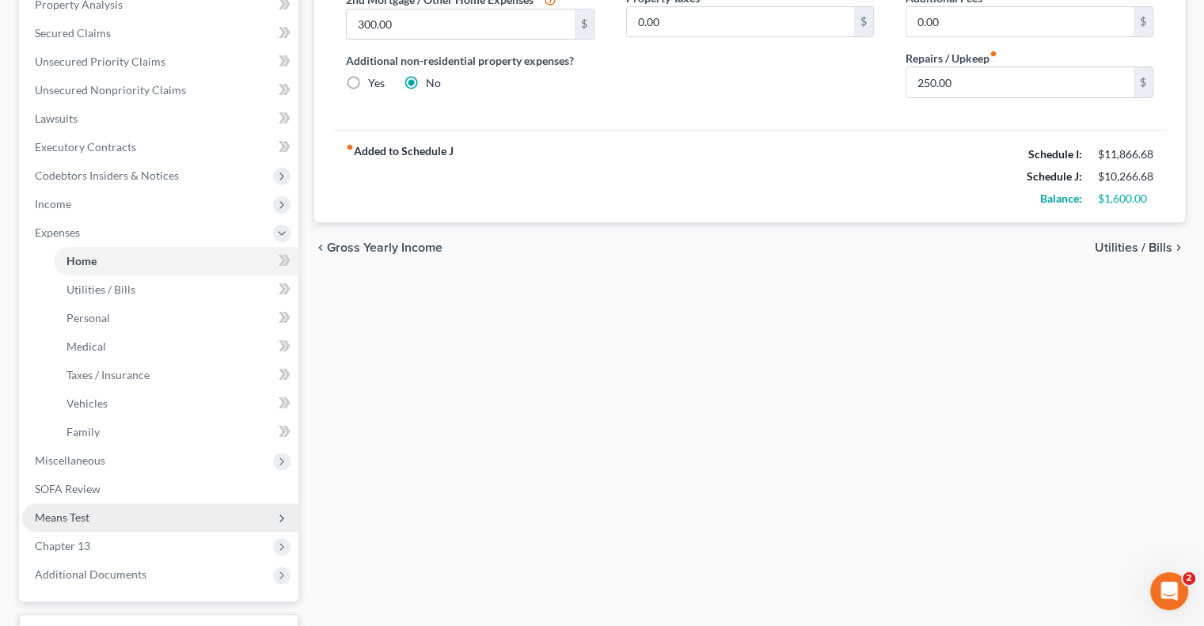
click at [84, 519] on span "Means Test" at bounding box center [62, 516] width 55 height 13
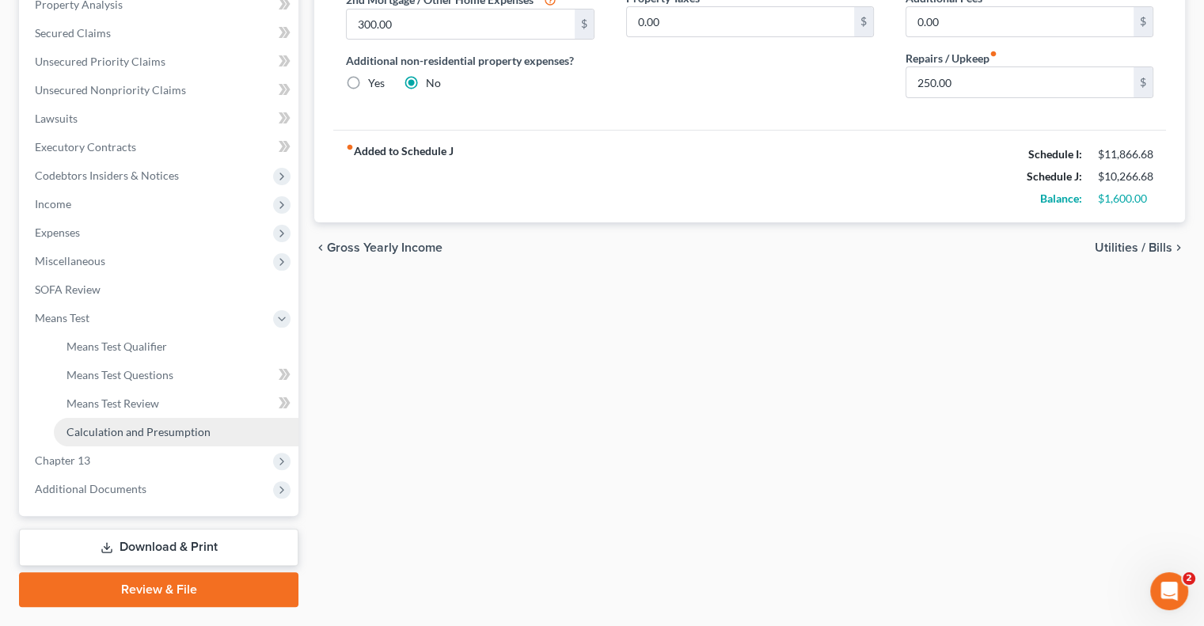
click at [142, 430] on span "Calculation and Presumption" at bounding box center [138, 431] width 144 height 13
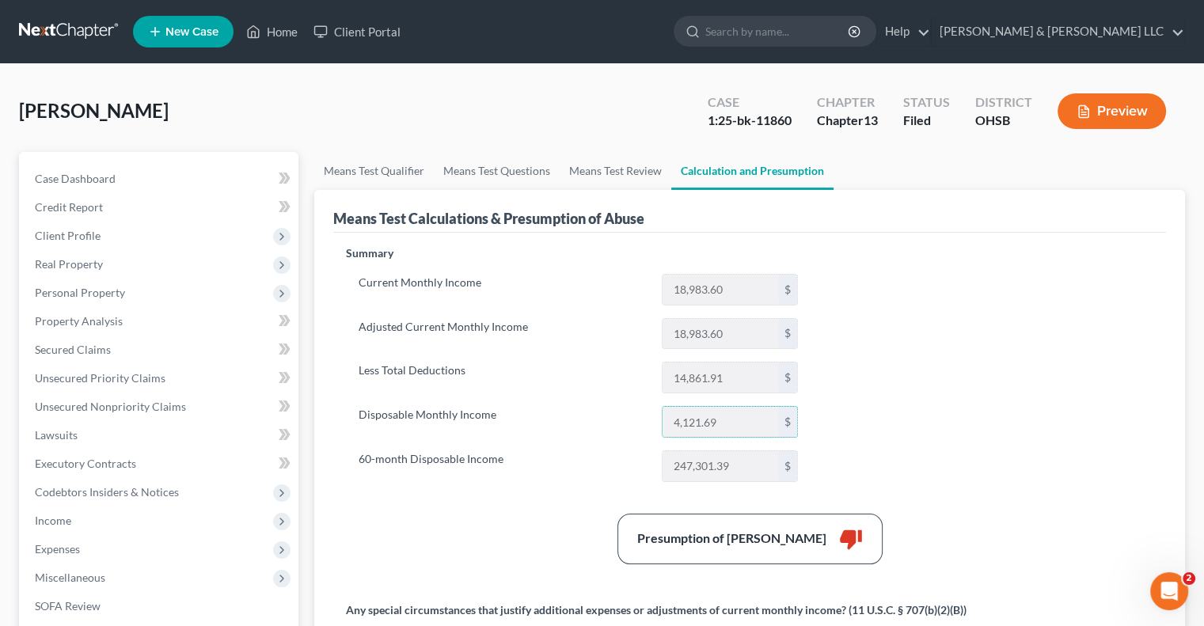
drag, startPoint x: 725, startPoint y: 419, endPoint x: 657, endPoint y: 417, distance: 68.1
click at [663, 420] on input "4,121.69" at bounding box center [720, 422] width 116 height 30
drag, startPoint x: 738, startPoint y: 463, endPoint x: 658, endPoint y: 469, distance: 79.4
click at [658, 469] on div "247,301.39 $" at bounding box center [730, 466] width 152 height 32
